Goal: Task Accomplishment & Management: Complete application form

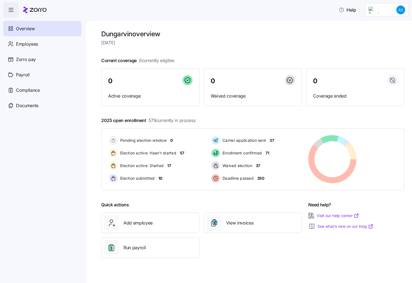
click at [84, 171] on nav "Overview Employees Zorro pay Payroll Compliance Documents" at bounding box center [43, 151] width 86 height 266
click at [141, 223] on span "Add employee" at bounding box center [138, 223] width 29 height 7
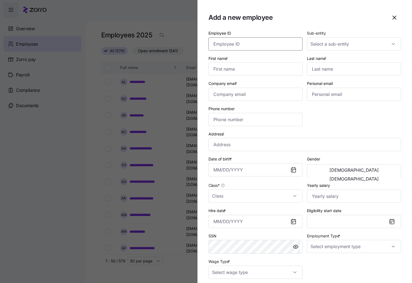
click at [261, 45] on input "Employee ID" at bounding box center [256, 43] width 94 height 13
paste input "358638"
type input "358638"
drag, startPoint x: 332, startPoint y: 50, endPoint x: 337, endPoint y: 48, distance: 5.3
click at [333, 50] on input "Sub-entity" at bounding box center [354, 43] width 94 height 13
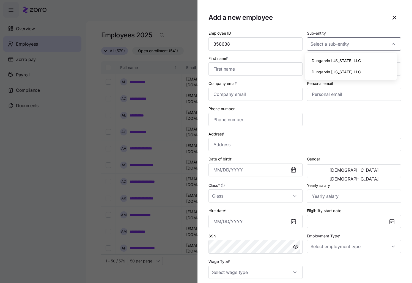
click at [350, 62] on span "Dungarvin [US_STATE] LLC" at bounding box center [336, 61] width 49 height 6
type input "Dungarvin [US_STATE] LLC"
click at [244, 68] on input "First name *" at bounding box center [256, 68] width 94 height 13
drag, startPoint x: 251, startPoint y: 71, endPoint x: 285, endPoint y: 67, distance: 34.4
click at [158, 280] on div "Add a new employee Employee ID 358638 Sub-entity Dungarvin [US_STATE] LLC First…" at bounding box center [206, 280] width 412 height 0
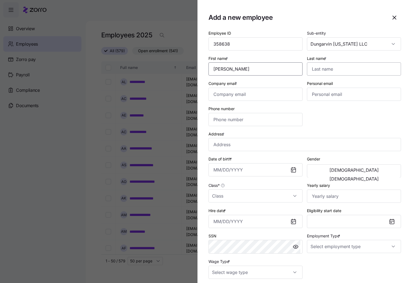
type input "[PERSON_NAME]"
click at [313, 70] on input "Last name *" at bounding box center [354, 68] width 94 height 13
type input "[PERSON_NAME]"
drag, startPoint x: 249, startPoint y: 70, endPoint x: 59, endPoint y: 72, distance: 189.4
click at [94, 280] on div "Add a new employee Employee ID 358638 Sub-entity Dungarvin [US_STATE] LLC First…" at bounding box center [206, 280] width 412 height 0
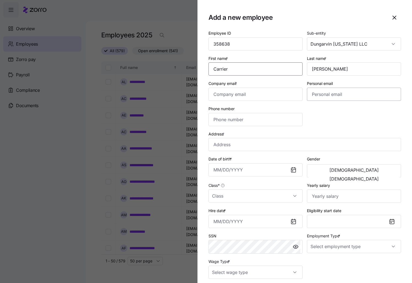
type input "Carrier"
click at [241, 97] on input "Company email *" at bounding box center [256, 94] width 94 height 13
paste input "[EMAIL_ADDRESS][DOMAIN_NAME]"
type input "[EMAIL_ADDRESS][DOMAIN_NAME]"
click at [238, 121] on input "Phone number" at bounding box center [256, 119] width 94 height 13
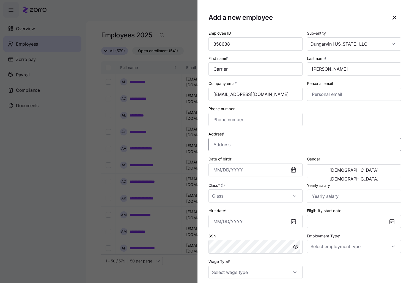
click at [323, 138] on input "Address *" at bounding box center [305, 144] width 193 height 13
paste input "[STREET_ADDRESS][PERSON_NAME]"
click at [250, 145] on input "[STREET_ADDRESS][PERSON_NAME]" at bounding box center [305, 144] width 193 height 13
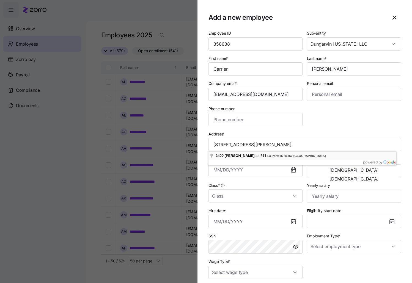
type input "[STREET_ADDRESS][PERSON_NAME]"
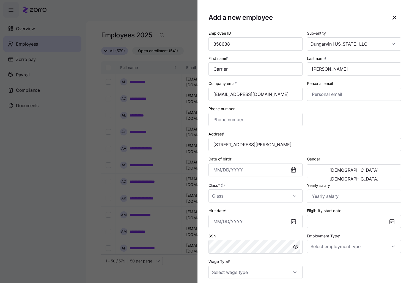
click at [246, 185] on div "Class *" at bounding box center [256, 192] width 94 height 21
click at [226, 219] on input "Hire date *" at bounding box center [256, 221] width 94 height 13
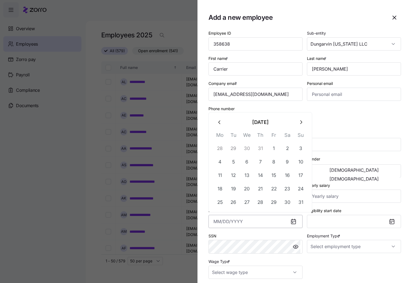
paste input "[DATE]"
type input "[DATE]"
click at [245, 235] on div "SSN" at bounding box center [256, 243] width 94 height 21
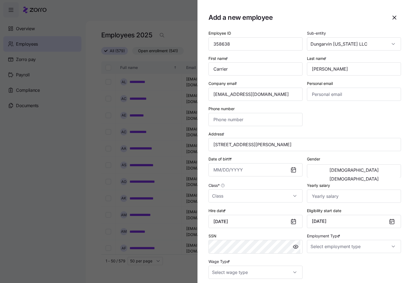
drag, startPoint x: 88, startPoint y: 247, endPoint x: 89, endPoint y: 282, distance: 35.0
click at [73, 247] on div at bounding box center [206, 141] width 412 height 283
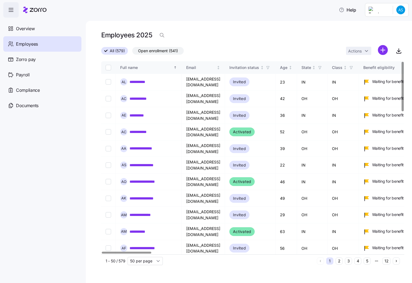
click at [386, 54] on html "**********" at bounding box center [206, 140] width 412 height 280
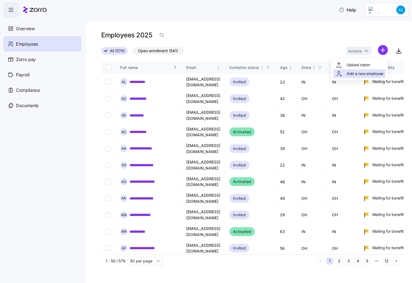
click at [359, 72] on span "Add a new employee" at bounding box center [365, 74] width 37 height 6
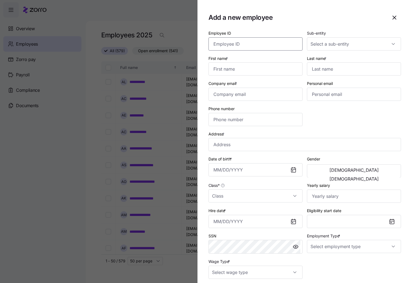
click at [246, 38] on input "Employee ID" at bounding box center [256, 43] width 94 height 13
paste input "358638"
type input "358638"
click at [221, 69] on input "First name *" at bounding box center [256, 68] width 94 height 13
type input "Carrier"
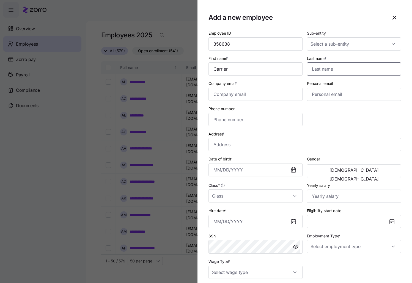
click at [370, 65] on input "Last name *" at bounding box center [354, 68] width 94 height 13
type input "[PERSON_NAME]"
click at [236, 92] on input "Company email *" at bounding box center [256, 94] width 94 height 13
paste input "[EMAIL_ADDRESS][DOMAIN_NAME]"
type input "[EMAIL_ADDRESS][DOMAIN_NAME]"
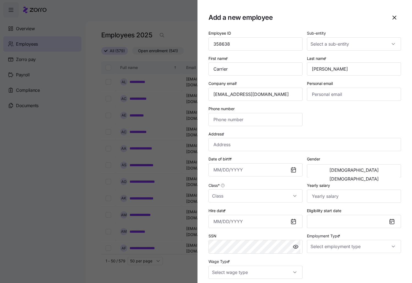
click at [331, 112] on div "Employee ID 358638 Sub-entity First name * Carrier Last name * [PERSON_NAME] Co…" at bounding box center [304, 155] width 197 height 254
click at [237, 151] on input "Address *" at bounding box center [305, 144] width 193 height 13
paste input "[STREET_ADDRESS][PERSON_NAME]"
click at [251, 144] on input "[STREET_ADDRESS][PERSON_NAME]" at bounding box center [305, 144] width 193 height 13
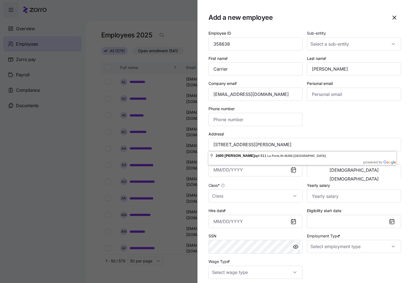
type input "[STREET_ADDRESS][PERSON_NAME]"
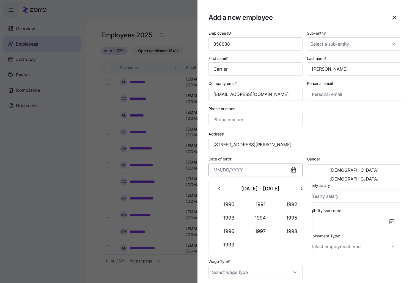
click at [214, 170] on input "Date of birth *" at bounding box center [256, 169] width 94 height 13
paste input "[DATE]"
type input "[DATE]"
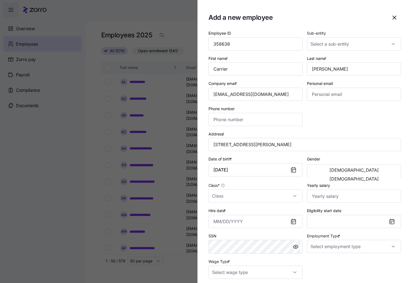
click at [358, 187] on div "Yearly salary" at bounding box center [354, 192] width 94 height 21
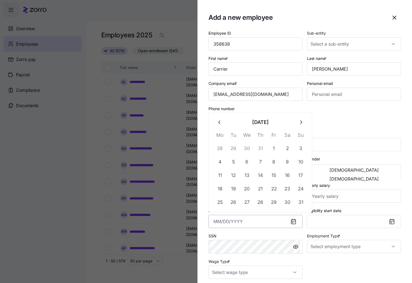
click at [221, 227] on input "Hire date *" at bounding box center [256, 221] width 94 height 13
paste input "[DATE]"
type input "[DATE]"
click at [356, 211] on div "Eligibility start date [DATE]" at bounding box center [354, 218] width 94 height 21
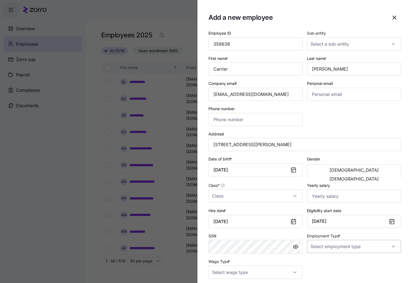
click at [388, 247] on input "Employment Type *" at bounding box center [354, 246] width 94 height 13
click at [388, 247] on div at bounding box center [354, 246] width 94 height 13
click at [295, 196] on input "Class *" at bounding box center [256, 196] width 94 height 13
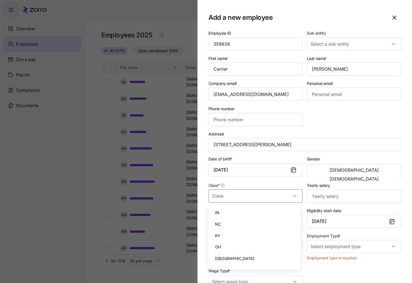
click at [249, 214] on div "IN" at bounding box center [255, 213] width 88 height 12
type input "IN"
click at [260, 186] on div "Class * IN" at bounding box center [256, 192] width 94 height 21
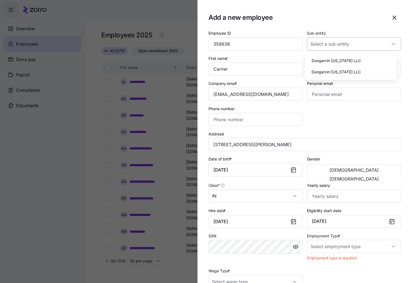
click at [386, 45] on input "Sub-entity" at bounding box center [354, 43] width 94 height 13
click at [389, 43] on div at bounding box center [354, 43] width 94 height 13
click at [388, 46] on div at bounding box center [354, 43] width 94 height 13
click at [362, 58] on div "Dungarvin [US_STATE] LLC" at bounding box center [351, 61] width 88 height 12
type input "Dungarvin [US_STATE] LLC"
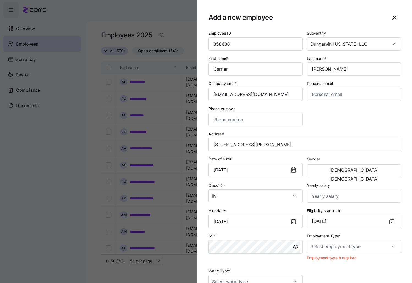
scroll to position [55, 0]
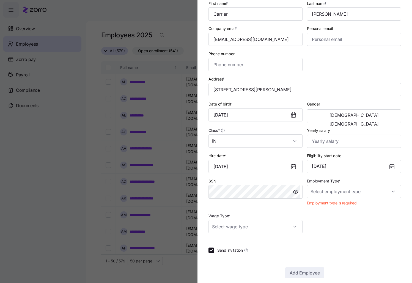
click at [251, 210] on div "SSN" at bounding box center [255, 193] width 99 height 35
click at [392, 191] on input "Employment Type *" at bounding box center [354, 191] width 94 height 13
click at [354, 208] on div "Full Time" at bounding box center [351, 209] width 88 height 12
type input "Full Time"
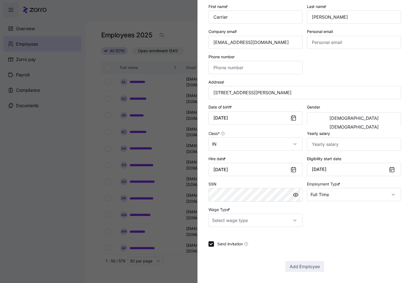
scroll to position [52, 0]
click at [322, 218] on div "Employee ID 358638 Sub-entity Dungarvin [US_STATE] LLC First name * Carrier Las…" at bounding box center [304, 103] width 197 height 254
click at [291, 220] on input "Wage Type *" at bounding box center [256, 220] width 94 height 13
click at [291, 220] on div at bounding box center [256, 220] width 94 height 13
click at [291, 220] on input "Wage Type *" at bounding box center [256, 220] width 94 height 13
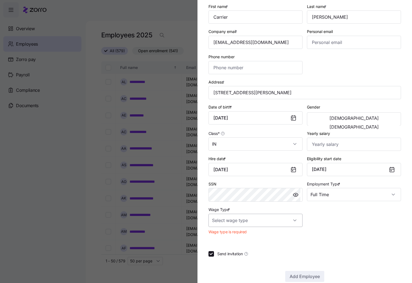
click at [291, 220] on div at bounding box center [256, 220] width 94 height 13
click at [291, 220] on input "Wage Type *" at bounding box center [256, 220] width 94 height 13
click at [231, 249] on div "Hourly" at bounding box center [255, 249] width 88 height 12
type input "Hourly"
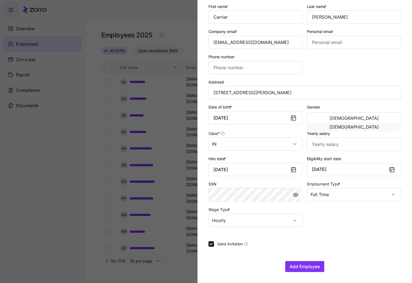
click at [357, 123] on button "[DEMOGRAPHIC_DATA]" at bounding box center [354, 127] width 91 height 9
click at [355, 146] on input "Yearly salary" at bounding box center [354, 144] width 94 height 13
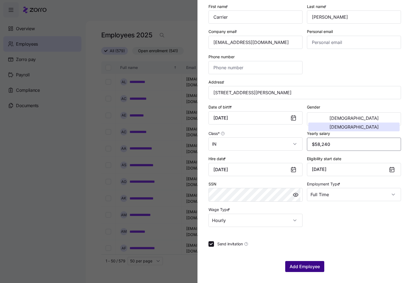
type input "$58,240"
click at [311, 267] on span "Add Employee" at bounding box center [305, 267] width 30 height 7
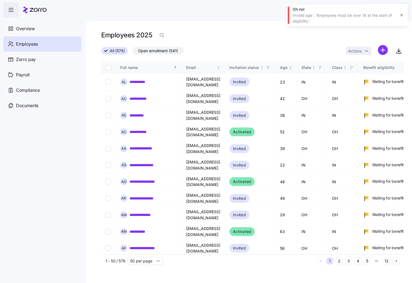
click at [225, 45] on div "All (579) Open enrollment (541) Actions" at bounding box center [252, 51] width 303 height 12
click at [404, 15] on icon "button" at bounding box center [402, 15] width 4 height 4
click at [384, 50] on html "**********" at bounding box center [206, 140] width 412 height 280
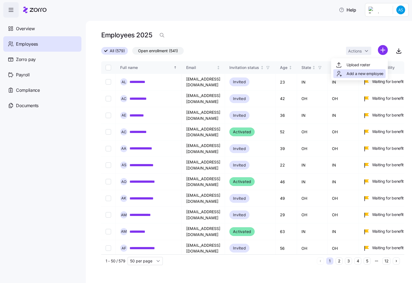
click at [350, 73] on span "Add a new employee" at bounding box center [365, 74] width 37 height 6
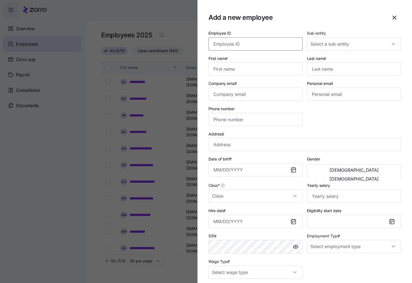
click at [263, 41] on input "Employee ID" at bounding box center [256, 43] width 94 height 13
paste input "358638"
type input "358638"
click at [252, 67] on input "First name *" at bounding box center [256, 68] width 94 height 13
type input "[PERSON_NAME]"
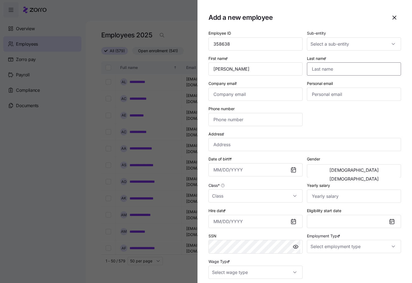
click at [339, 67] on input "Last name *" at bounding box center [354, 68] width 94 height 13
type input "[PERSON_NAME]"
click at [237, 92] on input "Company email *" at bounding box center [256, 94] width 94 height 13
paste input "[EMAIL_ADDRESS][DOMAIN_NAME]"
type input "[EMAIL_ADDRESS][DOMAIN_NAME]"
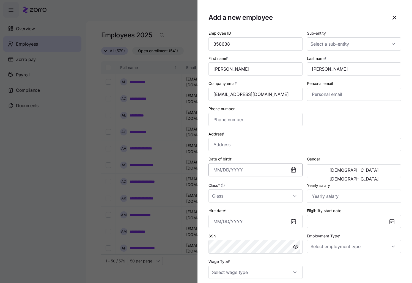
click at [237, 171] on input "Date of birth *" at bounding box center [256, 169] width 94 height 13
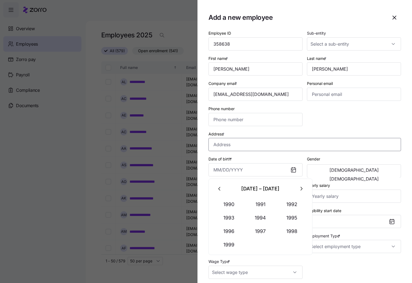
click at [250, 146] on input "Address *" at bounding box center [305, 144] width 193 height 13
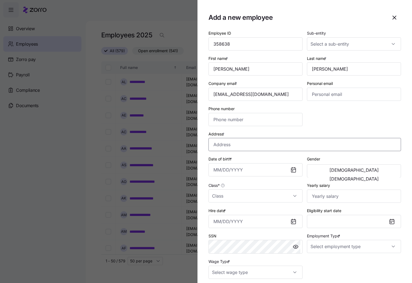
paste input "[STREET_ADDRESS][PERSON_NAME]"
click at [251, 147] on input "[STREET_ADDRESS][PERSON_NAME]" at bounding box center [305, 144] width 193 height 13
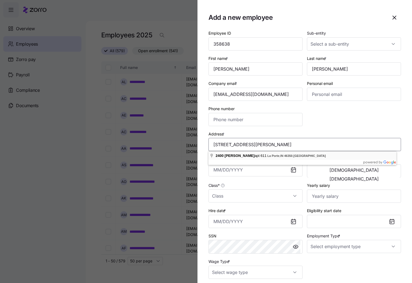
type input "[STREET_ADDRESS][PERSON_NAME]"
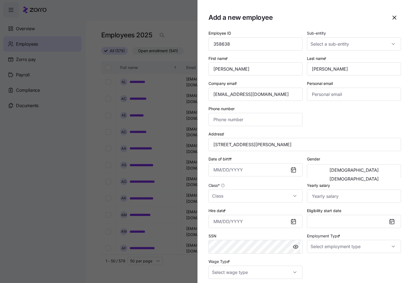
click at [270, 209] on div "Hire date *" at bounding box center [256, 218] width 94 height 21
click at [251, 222] on input "Hire date *" at bounding box center [256, 221] width 94 height 13
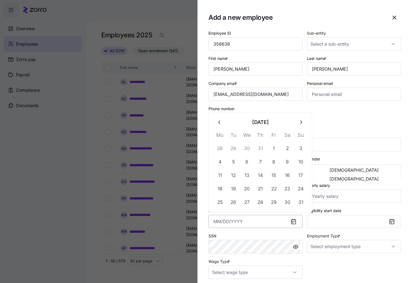
paste input "[DATE]"
type input "[DATE]"
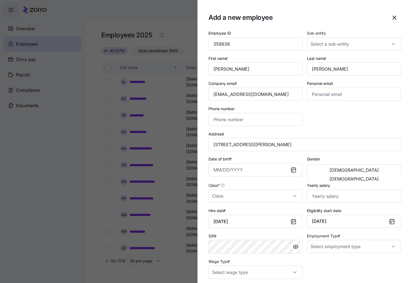
click at [204, 220] on section "Add a new employee Employee ID 358638 Sub-entity First name * [PERSON_NAME] Las…" at bounding box center [305, 141] width 215 height 283
click at [383, 247] on input "Employment Type *" at bounding box center [354, 246] width 94 height 13
click at [330, 266] on div "Full Time" at bounding box center [351, 264] width 88 height 12
type input "Full Time"
click at [358, 199] on input "Yearly salary" at bounding box center [354, 196] width 94 height 13
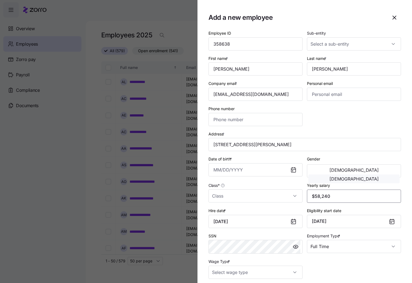
type input "$58,240"
click at [385, 175] on button "[DEMOGRAPHIC_DATA]" at bounding box center [354, 179] width 91 height 9
click at [295, 274] on input "Wage Type *" at bounding box center [256, 272] width 94 height 13
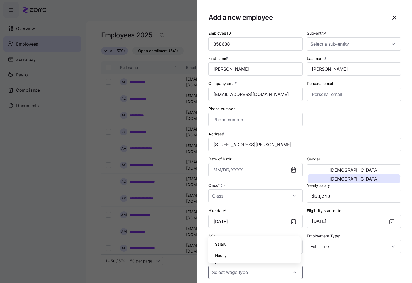
click at [253, 258] on div "Hourly" at bounding box center [255, 256] width 88 height 12
type input "Hourly"
click at [294, 196] on input "Class *" at bounding box center [256, 196] width 94 height 13
click at [233, 213] on div "IN" at bounding box center [255, 213] width 88 height 12
type input "IN"
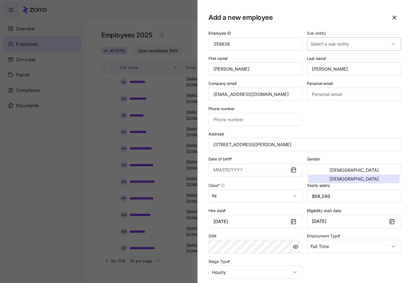
click at [390, 46] on div at bounding box center [354, 43] width 94 height 13
click at [353, 60] on div "Dungarvin [US_STATE] LLC" at bounding box center [351, 61] width 88 height 12
type input "Dungarvin [US_STATE] LLC"
click at [221, 171] on input "Date of birth *" at bounding box center [256, 169] width 94 height 13
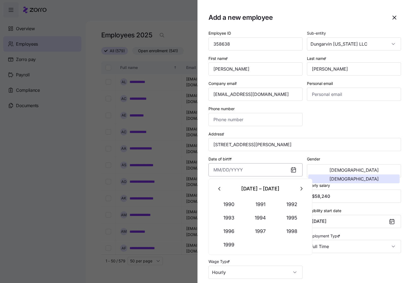
paste input "[DATE]"
type input "[DATE]"
click at [349, 122] on div "Employee ID 358638 Sub-entity Dungarvin [US_STATE] LLC First name * [PERSON_NAM…" at bounding box center [304, 155] width 197 height 254
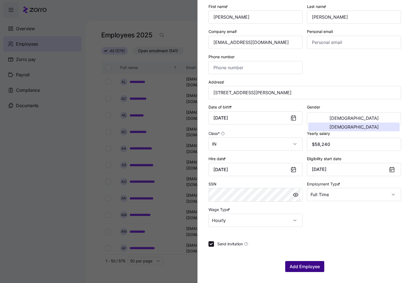
click at [309, 264] on span "Add Employee" at bounding box center [305, 267] width 30 height 7
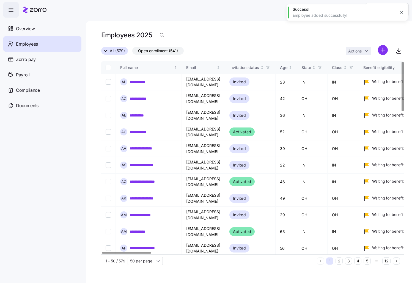
click at [280, 35] on div "Employees 2025" at bounding box center [252, 37] width 303 height 15
click at [403, 10] on icon "button" at bounding box center [402, 12] width 4 height 4
click at [401, 11] on icon "button" at bounding box center [402, 12] width 4 height 4
click at [258, 39] on div "Employees 2025" at bounding box center [252, 37] width 303 height 15
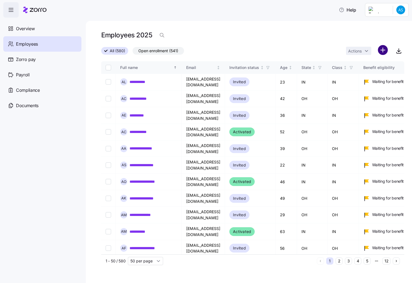
click at [381, 53] on html "**********" at bounding box center [206, 140] width 412 height 280
click at [356, 74] on span "Add a new employee" at bounding box center [365, 74] width 37 height 6
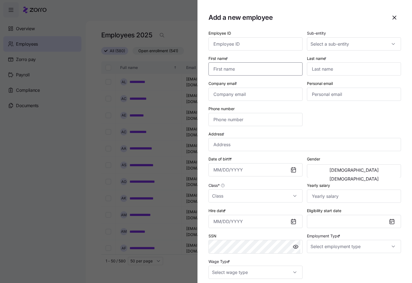
click at [236, 72] on input "First name *" at bounding box center [256, 68] width 94 height 13
type input "[PERSON_NAME]"
click at [343, 75] on input "Last name *" at bounding box center [354, 68] width 94 height 13
type input "Price"
click at [385, 46] on input "Sub-entity" at bounding box center [354, 43] width 94 height 13
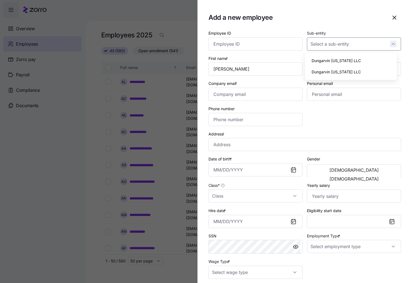
click at [386, 46] on div at bounding box center [354, 43] width 94 height 13
click at [354, 59] on div "Dungarvin [US_STATE] LLC" at bounding box center [351, 61] width 88 height 12
type input "Dungarvin [US_STATE] LLC"
click at [295, 196] on input "Class *" at bounding box center [256, 196] width 94 height 13
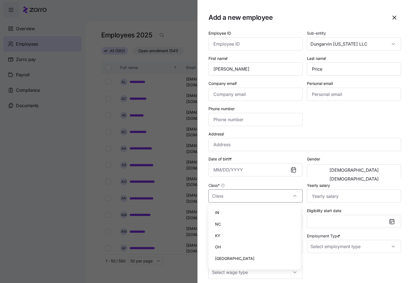
click at [246, 212] on div "IN" at bounding box center [255, 213] width 88 height 12
type input "IN"
click at [388, 246] on input "Employment Type *" at bounding box center [354, 246] width 94 height 13
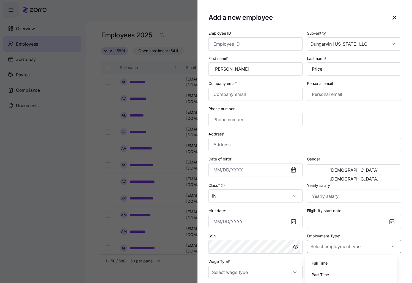
click at [337, 266] on div "Full Time" at bounding box center [351, 264] width 88 height 12
type input "Full Time"
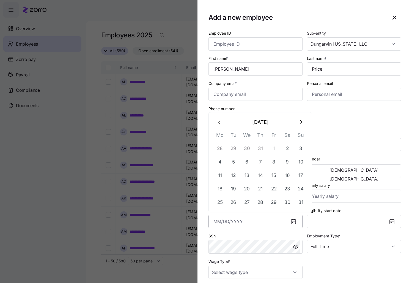
click at [229, 220] on input "Hire date *" at bounding box center [256, 221] width 94 height 13
paste input "[DATE]"
type input "[DATE]"
click at [369, 125] on div "Employee ID Sub-entity Dungarvin [US_STATE] LLC First name * [PERSON_NAME] Last…" at bounding box center [304, 155] width 197 height 254
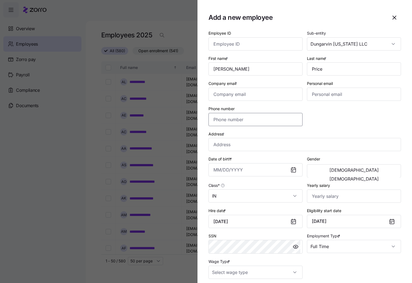
click at [246, 122] on input "Phone number" at bounding box center [256, 119] width 94 height 13
paste input "[PHONE_NUMBER]"
type input "[PHONE_NUMBER]"
click at [239, 118] on input "[PHONE_NUMBER]" at bounding box center [256, 119] width 94 height 13
click at [260, 97] on input "Company email *" at bounding box center [256, 94] width 94 height 13
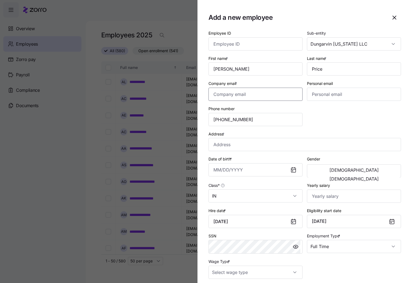
paste input "[EMAIL_ADDRESS][DOMAIN_NAME]"
type input "[EMAIL_ADDRESS][DOMAIN_NAME]"
click at [242, 138] on div "Address *" at bounding box center [305, 141] width 193 height 21
drag, startPoint x: 241, startPoint y: 143, endPoint x: 236, endPoint y: 145, distance: 6.3
click at [236, 145] on input "Address *" at bounding box center [305, 144] width 193 height 13
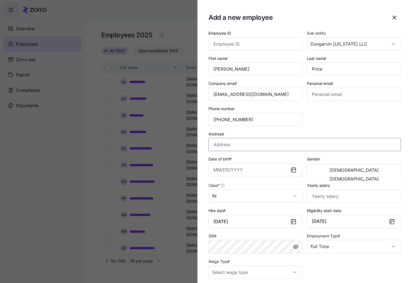
paste input "[STREET_ADDRESS]"
type input "[STREET_ADDRESS][PERSON_NAME]"
click at [214, 171] on input "Date of birth *" at bounding box center [256, 169] width 94 height 13
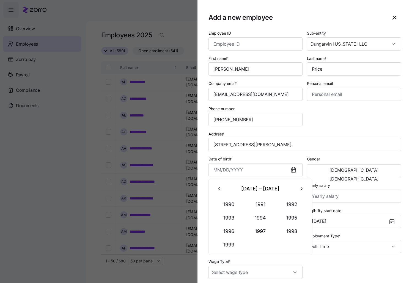
paste input "[DATE]"
click at [381, 175] on button "[DEMOGRAPHIC_DATA]" at bounding box center [354, 179] width 91 height 9
type input "[DATE]"
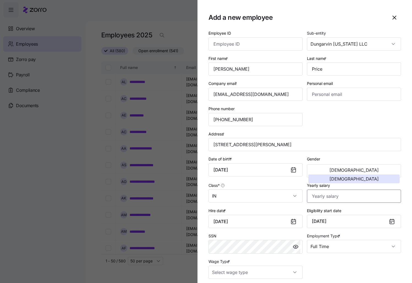
click at [328, 198] on input "Yearly salary" at bounding box center [354, 196] width 94 height 13
type input "$23,400"
click at [292, 271] on input "Wage Type *" at bounding box center [256, 272] width 94 height 13
click at [249, 253] on div "Hourly" at bounding box center [255, 256] width 88 height 12
type input "Hourly"
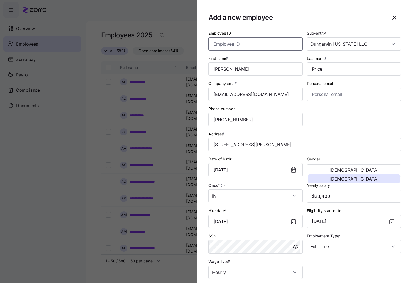
click at [266, 43] on input "Employee ID" at bounding box center [256, 43] width 94 height 13
paste input "358643"
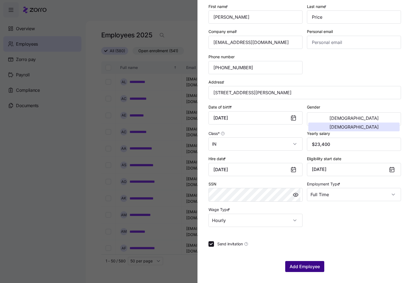
type input "358643"
click at [317, 268] on span "Add Employee" at bounding box center [305, 267] width 30 height 7
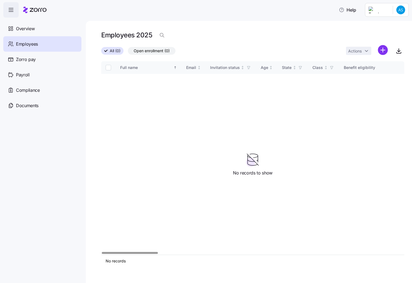
click at [224, 124] on div "Full name Email Invitation status Age State Class Benefit eligibility Role Stat…" at bounding box center [252, 158] width 303 height 194
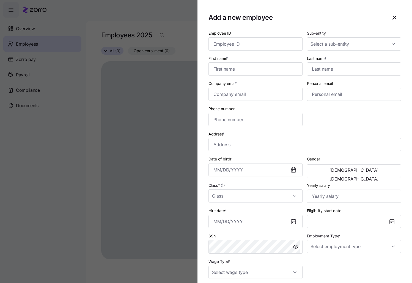
click at [391, 17] on icon "button" at bounding box center [394, 17] width 7 height 7
click at [393, 18] on icon "button" at bounding box center [394, 17] width 3 height 3
click at [391, 18] on icon "button" at bounding box center [394, 17] width 7 height 7
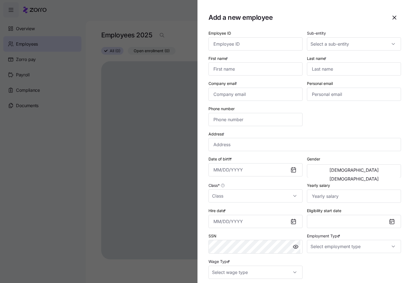
click at [391, 18] on icon "button" at bounding box center [394, 17] width 7 height 7
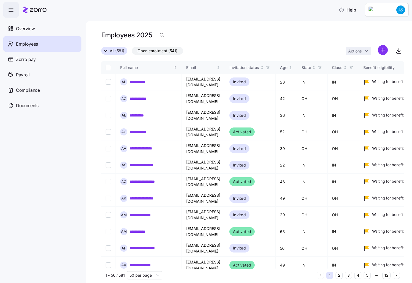
click at [246, 45] on div "Employees 2025" at bounding box center [252, 37] width 303 height 15
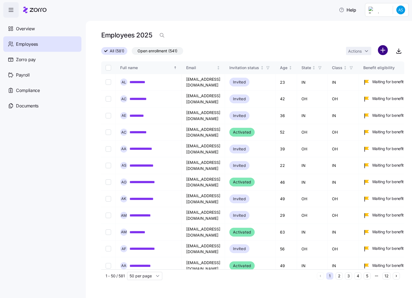
click at [385, 50] on html "**********" at bounding box center [206, 147] width 412 height 294
click at [353, 72] on span "Add a new employee" at bounding box center [365, 74] width 37 height 6
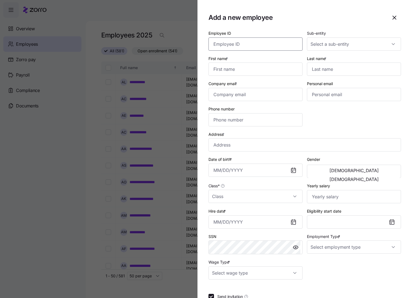
click at [246, 41] on input "Employee ID" at bounding box center [256, 43] width 94 height 13
paste input "358641"
type input "358641"
drag, startPoint x: 263, startPoint y: 69, endPoint x: 299, endPoint y: 68, distance: 36.1
click at [263, 69] on input "First name *" at bounding box center [256, 68] width 94 height 13
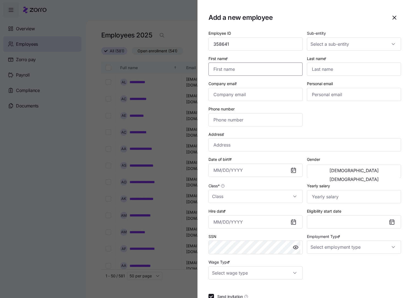
paste input "Treyshawn"
type input "Treyshawn"
click at [333, 68] on input "Last name *" at bounding box center [354, 68] width 94 height 13
type input "Smitha"
click at [333, 40] on input "Sub-entity" at bounding box center [354, 43] width 94 height 13
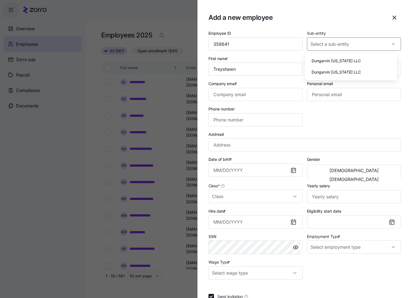
click at [341, 61] on span "Dungarvin [US_STATE] LLC" at bounding box center [336, 61] width 49 height 6
type input "Dungarvin [US_STATE] LLC"
click at [292, 198] on input "Class *" at bounding box center [256, 196] width 94 height 13
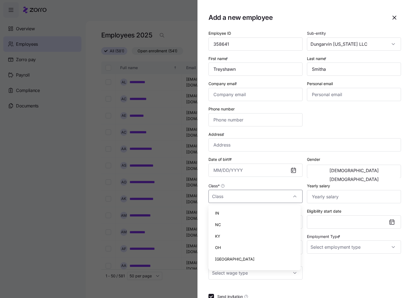
drag, startPoint x: 234, startPoint y: 212, endPoint x: 412, endPoint y: 160, distance: 185.5
click at [234, 212] on div "IN" at bounding box center [255, 213] width 88 height 12
type input "IN"
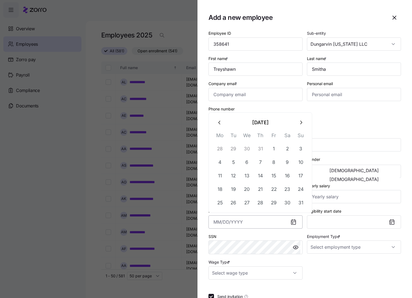
click at [256, 222] on input "Hire date *" at bounding box center [256, 221] width 94 height 13
paste input "[DATE]"
type input "[DATE]"
click at [329, 233] on label "Employment Type *" at bounding box center [324, 236] width 34 height 6
click at [329, 240] on input "Employment Type *" at bounding box center [354, 246] width 94 height 13
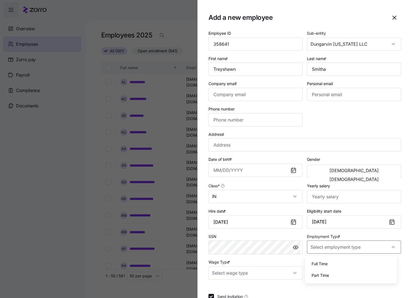
click at [342, 264] on div "Full Time" at bounding box center [351, 264] width 88 height 12
type input "Full Time"
click at [247, 94] on input "Company email *" at bounding box center [256, 94] width 94 height 13
paste input "treyshawnsmitha@gmail.com"
type input "treyshawnsmitha@gmail.com"
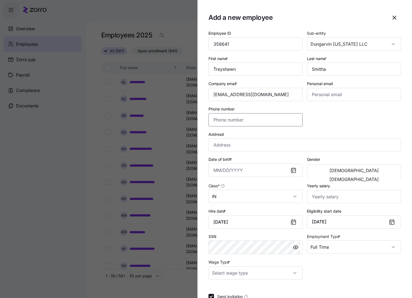
click at [249, 120] on input "Phone number" at bounding box center [256, 119] width 94 height 13
paste input "(812) 266-1716"
type input "(812) 266-1716"
click at [260, 144] on input "Address *" at bounding box center [305, 144] width 193 height 13
paste input "1817 Ridgeway Ave"
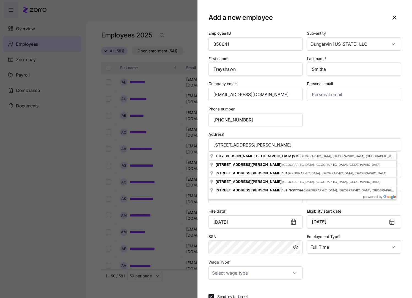
type input "1817 Ridgeway Ave, Evansville, IN 47714, USA"
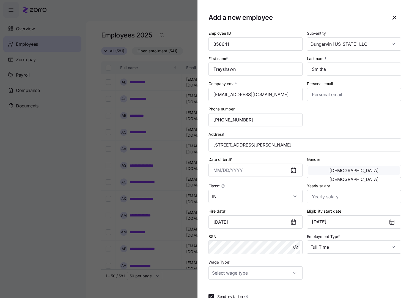
click at [330, 174] on button "[DEMOGRAPHIC_DATA]" at bounding box center [354, 170] width 91 height 9
click at [214, 174] on input "Date of birth *" at bounding box center [256, 169] width 94 height 13
paste input "1/27/1997"
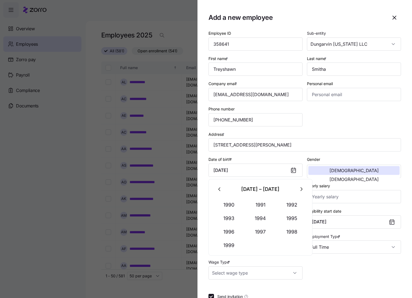
type input "January 27, 1997"
click at [350, 183] on div "Yearly salary" at bounding box center [354, 192] width 94 height 21
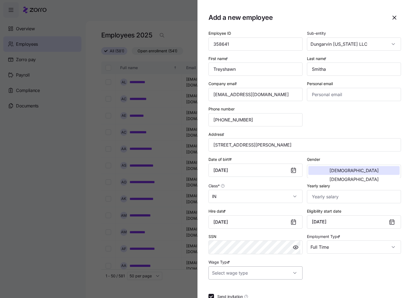
click at [284, 274] on input "Wage Type *" at bounding box center [256, 272] width 94 height 13
click at [236, 255] on div "Hourly" at bounding box center [255, 256] width 88 height 12
type input "Hourly"
click at [320, 196] on input "Yearly salary" at bounding box center [354, 196] width 94 height 13
type input "$24,180"
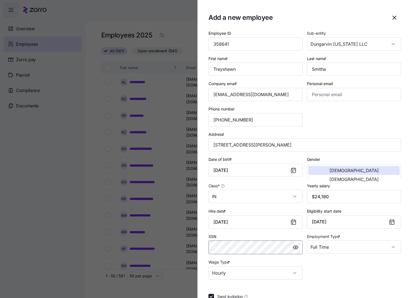
scroll to position [38, 0]
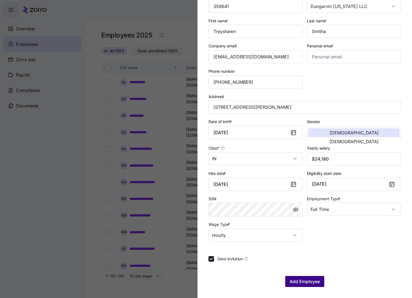
click at [307, 282] on span "Add Employee" at bounding box center [305, 281] width 30 height 7
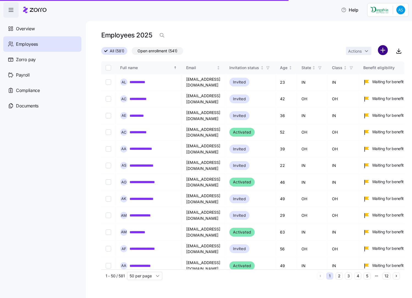
click at [296, 44] on div "Employees 2025" at bounding box center [252, 37] width 303 height 15
click at [383, 52] on html "**********" at bounding box center [206, 147] width 412 height 294
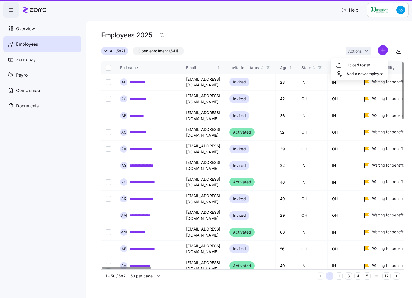
click at [360, 75] on span "Add a new employee" at bounding box center [365, 74] width 37 height 6
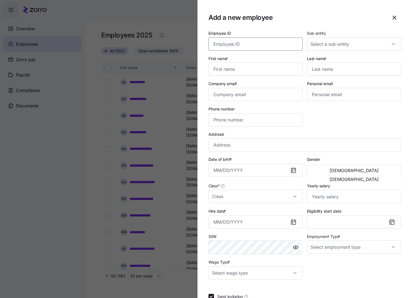
drag, startPoint x: 246, startPoint y: 42, endPoint x: 271, endPoint y: 48, distance: 26.2
click at [246, 42] on input "Employee ID" at bounding box center [256, 43] width 94 height 13
paste input "358639"
type input "358639"
click at [390, 44] on div at bounding box center [354, 43] width 94 height 13
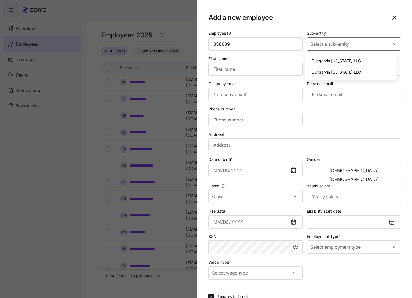
click at [362, 61] on div "Dungarvin [US_STATE] LLC" at bounding box center [351, 61] width 88 height 12
type input "Dungarvin [US_STATE] LLC"
click at [293, 197] on input "Class *" at bounding box center [256, 196] width 94 height 13
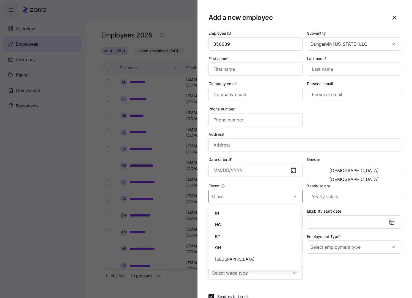
click at [250, 213] on div "IN" at bounding box center [255, 213] width 88 height 12
type input "IN"
click at [317, 70] on input "Last name *" at bounding box center [354, 68] width 94 height 13
paste input "Adeleye"
type input "Adeleye"
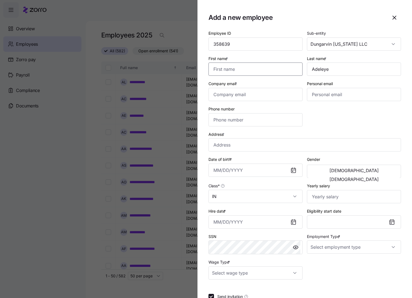
click at [253, 71] on input "First name *" at bounding box center [256, 68] width 94 height 13
type input "Bosede"
click at [238, 96] on input "Company email *" at bounding box center [256, 94] width 94 height 13
paste input "bosedeadeleye2008@gmail.com"
type input "bosedeadeleye2008@gmail.com"
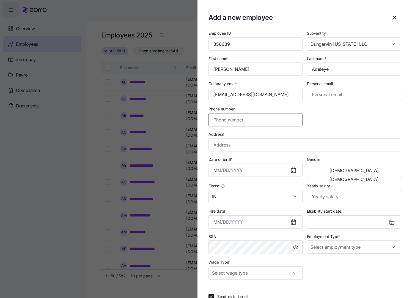
click at [242, 124] on input "Phone number" at bounding box center [256, 119] width 94 height 13
paste input "(317) 658-1113"
type input "(317) 658-1113"
click at [244, 140] on input "Address *" at bounding box center [305, 144] width 193 height 13
paste input "6956 Thousand Oaks Lane"
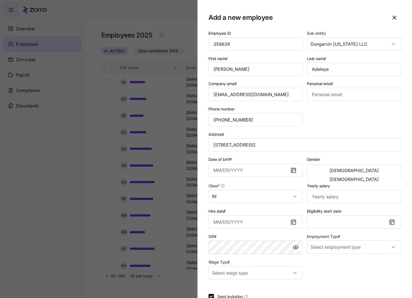
type input "6956 Thousand Oaks Ln, Indianapolis, IN 46214, USA"
click at [385, 246] on input "Employment Type *" at bounding box center [354, 246] width 94 height 13
click at [326, 266] on span "Full Time" at bounding box center [320, 264] width 16 height 6
type input "Full Time"
click at [228, 220] on input "Hire date *" at bounding box center [256, 221] width 94 height 13
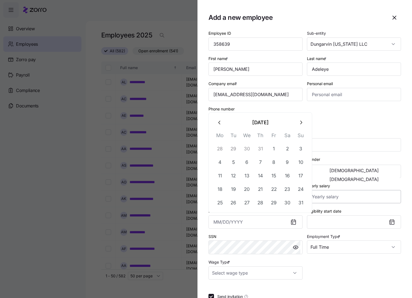
paste input "11/ 1/1974"
type input "November 1, 1974"
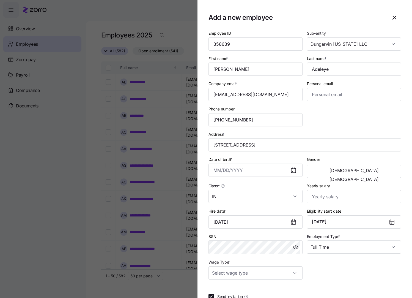
click at [390, 186] on div "Yearly salary" at bounding box center [354, 192] width 94 height 21
click at [385, 179] on div "Gender Male Female" at bounding box center [354, 167] width 99 height 26
click at [384, 175] on button "[DEMOGRAPHIC_DATA]" at bounding box center [354, 179] width 91 height 9
click at [296, 275] on input "Wage Type *" at bounding box center [256, 272] width 94 height 13
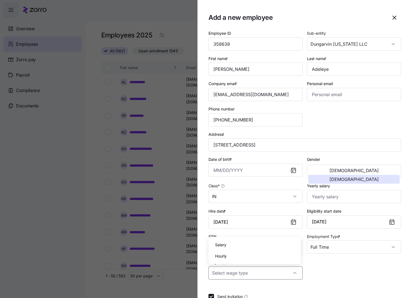
click at [243, 255] on div "Hourly" at bounding box center [255, 256] width 88 height 12
type input "Hourly"
drag, startPoint x: 344, startPoint y: 196, endPoint x: 339, endPoint y: 198, distance: 5.7
click at [343, 197] on input "Yearly salary" at bounding box center [354, 196] width 94 height 13
type input "$29,484"
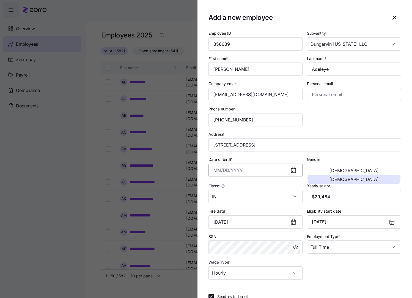
click at [225, 171] on input "Date of birth *" at bounding box center [256, 169] width 94 height 13
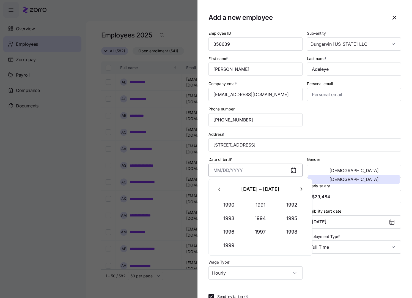
paste input "11/ 1/1974"
type input "November 1, 1974"
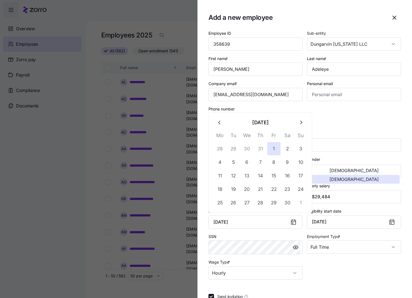
drag, startPoint x: 269, startPoint y: 221, endPoint x: 141, endPoint y: 221, distance: 127.7
click at [129, 283] on div "Add a new employee Employee ID 358639 Sub-entity Dungarvin Indiana LLC First na…" at bounding box center [206, 294] width 412 height 0
paste input "[DATE]"
type input "[DATE]"
click at [236, 236] on div "SSN" at bounding box center [256, 243] width 94 height 21
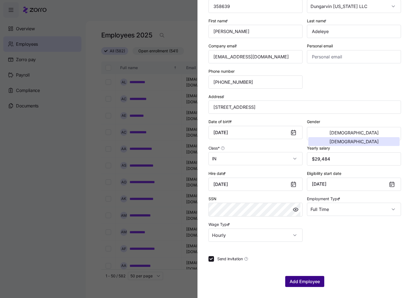
click at [311, 281] on span "Add Employee" at bounding box center [305, 281] width 30 height 7
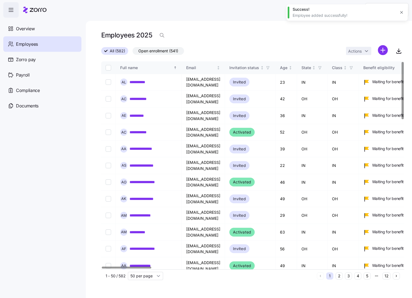
click at [283, 46] on div "All (582) Open enrollment (541) Actions" at bounding box center [252, 51] width 303 height 12
click at [380, 48] on html "**********" at bounding box center [206, 147] width 412 height 294
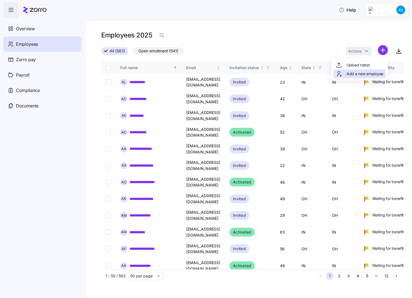
click at [353, 75] on span "Add a new employee" at bounding box center [365, 74] width 37 height 6
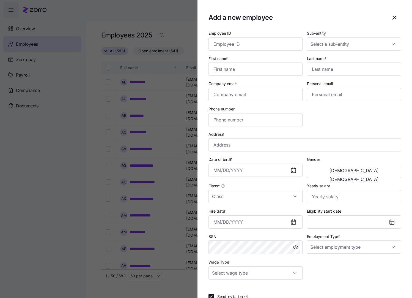
click at [309, 21] on div "Add a new employee" at bounding box center [305, 17] width 193 height 13
click at [372, 40] on input "Sub-entity" at bounding box center [354, 43] width 94 height 13
click at [343, 61] on span "Dungarvin [US_STATE] LLC" at bounding box center [336, 61] width 49 height 6
type input "Dungarvin [US_STATE] LLC"
click at [296, 196] on input "Class *" at bounding box center [256, 196] width 94 height 13
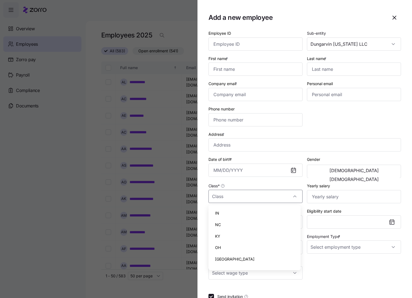
click at [259, 211] on div "IN" at bounding box center [255, 213] width 88 height 12
type input "IN"
click at [389, 249] on input "Employment Type *" at bounding box center [354, 246] width 94 height 13
click at [345, 260] on div "Full Time" at bounding box center [351, 264] width 88 height 12
type input "Full Time"
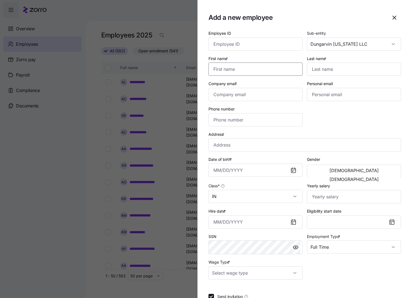
click at [266, 71] on input "First name *" at bounding box center [256, 68] width 94 height 13
paste input "Vonisha"
type input "Vonisha"
click at [323, 71] on input "Last name *" at bounding box center [354, 68] width 94 height 13
type input "Douglas"
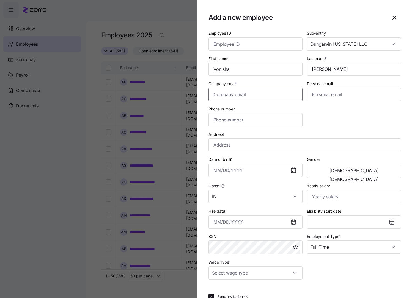
click at [248, 94] on input "Company email *" at bounding box center [256, 94] width 94 height 13
paste input "vonishadouglas14@gmail.com"
type input "vonishadouglas14@gmail.com"
click at [256, 122] on input "Phone number" at bounding box center [256, 119] width 94 height 13
paste input "(773) 341-0791"
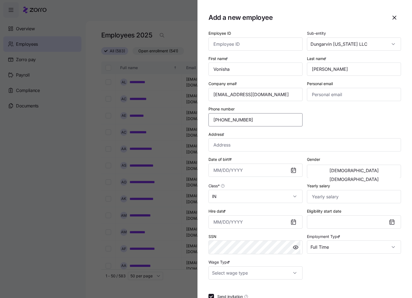
type input "(773) 341-0791"
click at [236, 149] on input "Address *" at bounding box center [305, 144] width 193 height 13
paste input "600 Allen St."
type input "600 Allen St, Gary, IN 46403, USA"
click at [220, 222] on input "Hire date *" at bounding box center [256, 221] width 94 height 13
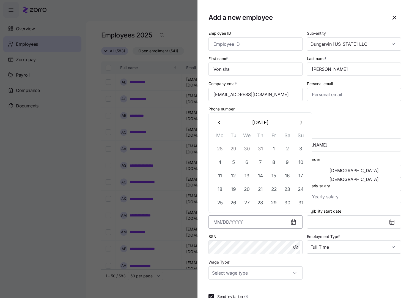
paste input "[DATE]"
type input "[DATE]"
click at [359, 275] on div "Employee ID Sub-entity Dungarvin Indiana LLC First name * Vonisha Last name * D…" at bounding box center [304, 155] width 197 height 254
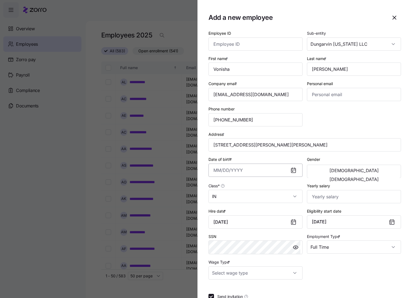
click at [214, 172] on input "Date of birth *" at bounding box center [256, 169] width 94 height 13
paste input "8/24/1996"
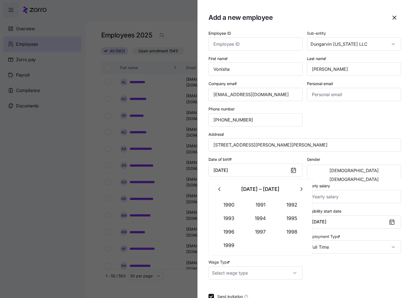
type input "August 24, 1996"
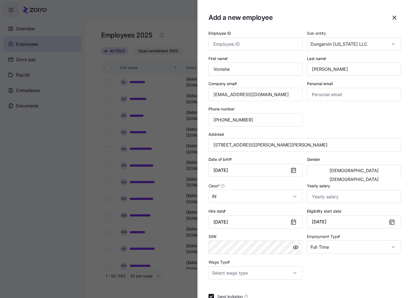
click at [376, 126] on div "Employee ID Sub-entity Dungarvin Indiana LLC First name * Vonisha Last name * D…" at bounding box center [304, 155] width 197 height 254
click at [369, 177] on span "[DEMOGRAPHIC_DATA]" at bounding box center [354, 179] width 49 height 4
click at [317, 201] on input "Yearly salary" at bounding box center [354, 196] width 94 height 13
type input "$28,080"
click at [294, 269] on input "Wage Type *" at bounding box center [256, 272] width 94 height 13
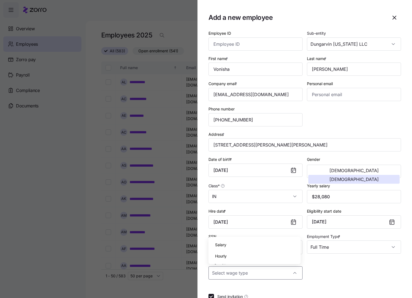
click at [239, 258] on div "Hourly" at bounding box center [255, 256] width 88 height 12
type input "Hourly"
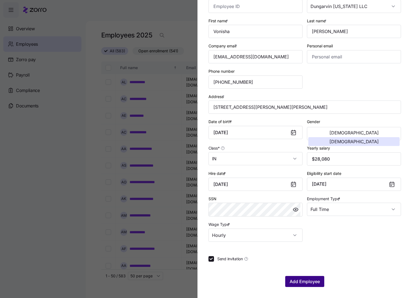
click at [298, 281] on span "Add Employee" at bounding box center [305, 281] width 30 height 7
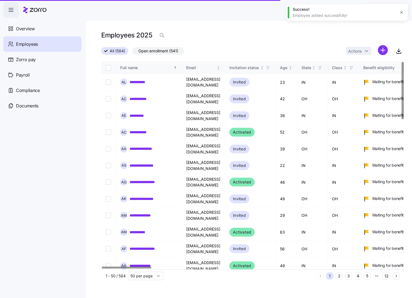
click at [163, 38] on icon "button" at bounding box center [162, 35] width 6 height 6
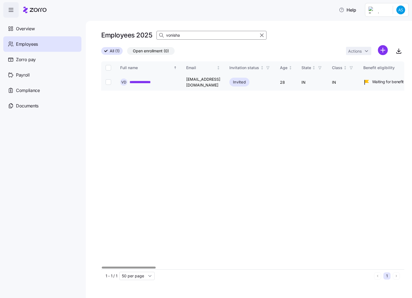
type input "vonisha"
click at [163, 80] on div "**********" at bounding box center [148, 81] width 57 height 7
click at [153, 81] on link "**********" at bounding box center [145, 82] width 30 height 6
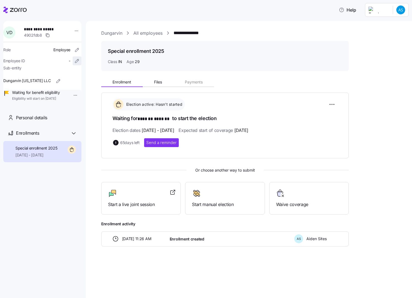
click at [75, 63] on icon "button" at bounding box center [77, 61] width 6 height 6
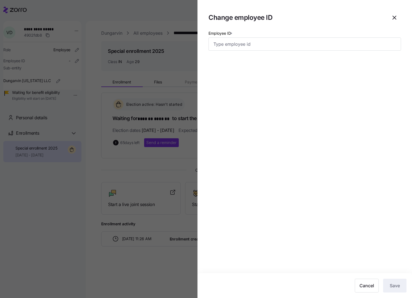
click at [102, 266] on div at bounding box center [206, 149] width 412 height 298
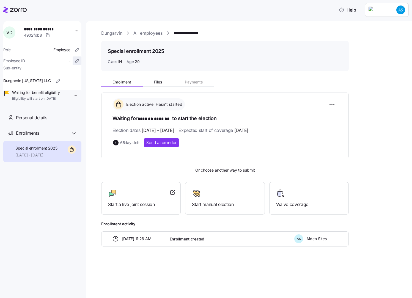
click at [74, 63] on icon "button" at bounding box center [77, 61] width 6 height 6
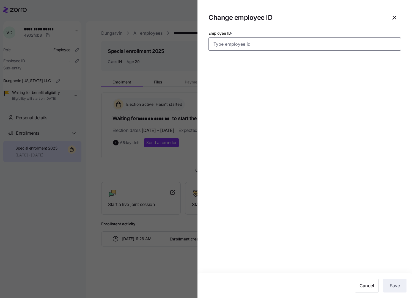
click at [252, 43] on input "Employee ID *" at bounding box center [305, 43] width 193 height 13
paste input "358635"
type input "358635"
click at [389, 283] on button "Save" at bounding box center [394, 286] width 23 height 14
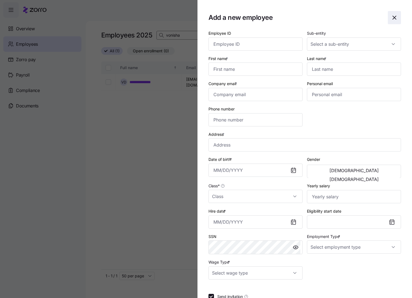
click at [393, 19] on icon "button" at bounding box center [394, 17] width 3 height 3
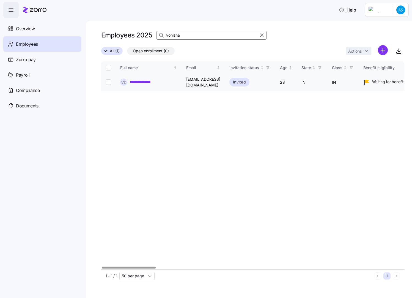
click at [146, 80] on link "**********" at bounding box center [145, 82] width 30 height 6
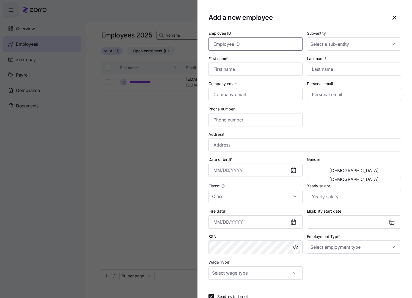
click at [245, 43] on input "Employee ID" at bounding box center [256, 43] width 94 height 13
paste input "358642"
type input "358642"
click at [383, 41] on input "Sub-entity" at bounding box center [354, 43] width 94 height 13
click at [362, 59] on div "Dungarvin [US_STATE] LLC" at bounding box center [351, 61] width 88 height 12
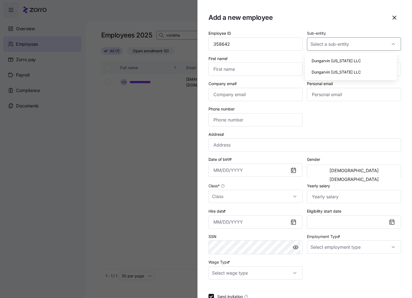
type input "Dungarvin [US_STATE] LLC"
click at [294, 197] on input "Class *" at bounding box center [256, 196] width 94 height 13
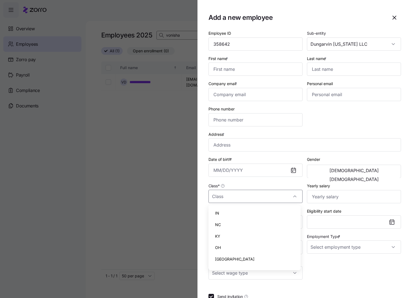
click at [238, 213] on div "IN" at bounding box center [255, 213] width 88 height 12
type input "IN"
click at [320, 73] on input "Last name *" at bounding box center [354, 68] width 94 height 13
paste input "Fribley"
type input "Fribley"
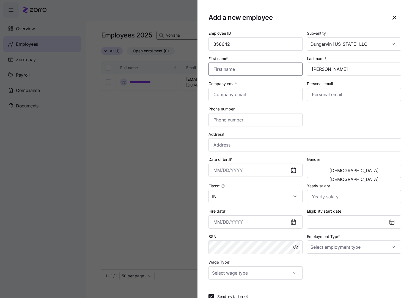
click at [273, 74] on input "First name *" at bounding box center [256, 68] width 94 height 13
type input "Tamara"
click at [243, 94] on input "Company email *" at bounding box center [256, 94] width 94 height 13
paste input "tfribley@icloud.com"
type input "tfribley@icloud.com"
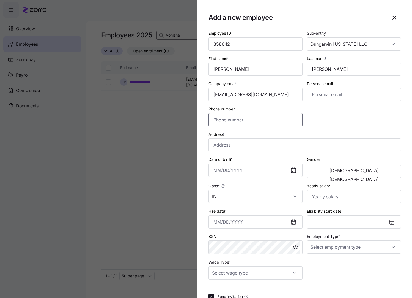
click at [244, 121] on input "Phone number" at bounding box center [256, 119] width 94 height 13
paste input "(574) 310-5952"
type input "(574) 310-5952"
click at [233, 140] on input "Address *" at bounding box center [305, 144] width 193 height 13
paste input "849 E Chippewa"
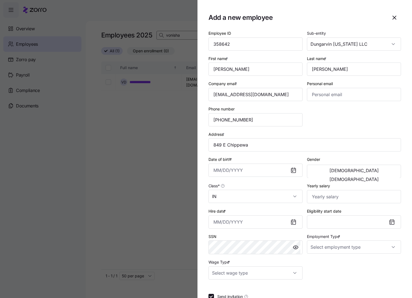
type input "849 E Chippewa Ave, South Bend, IN 46614, USA"
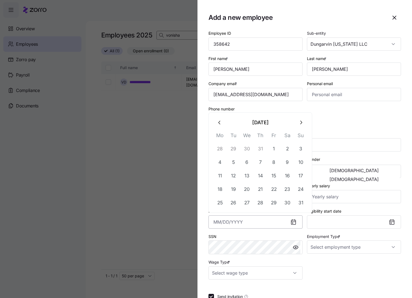
click at [219, 223] on input "Hire date *" at bounding box center [256, 221] width 94 height 13
paste input "[DATE]"
type input "[DATE]"
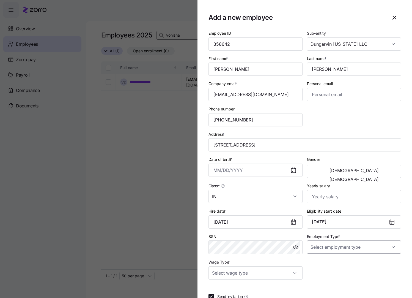
click at [372, 245] on input "Employment Type *" at bounding box center [354, 246] width 94 height 13
click at [358, 263] on div "Full Time" at bounding box center [351, 264] width 88 height 12
type input "Full Time"
click at [289, 269] on input "Wage Type *" at bounding box center [256, 272] width 94 height 13
click at [231, 253] on div "Hourly" at bounding box center [255, 256] width 88 height 12
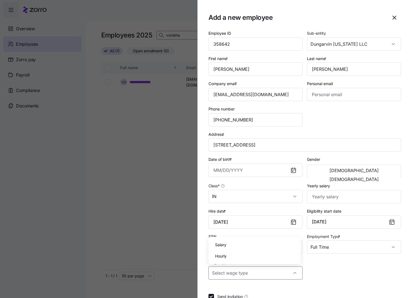
type input "Hourly"
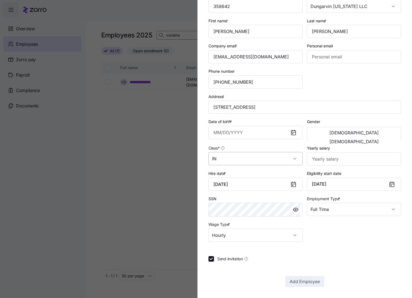
scroll to position [10, 0]
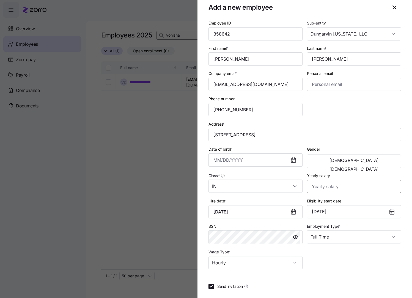
click at [324, 184] on input "Yearly salary" at bounding box center [354, 186] width 94 height 13
type input "$30,888"
click at [229, 160] on input "Date of birth *" at bounding box center [256, 159] width 94 height 13
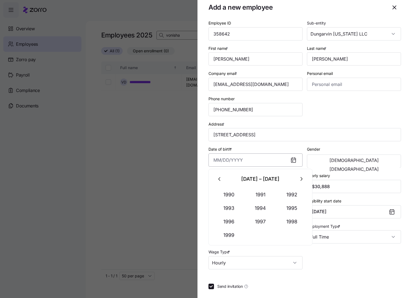
paste input "12/16/1961"
type input "December 16, 1961"
click at [272, 145] on div "Date of birth * December 16, 1961" at bounding box center [255, 156] width 99 height 26
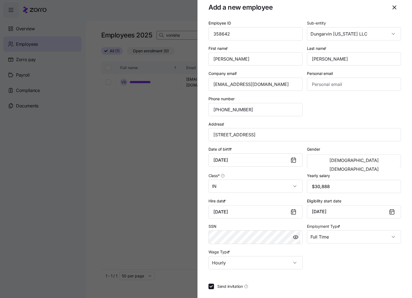
scroll to position [38, 0]
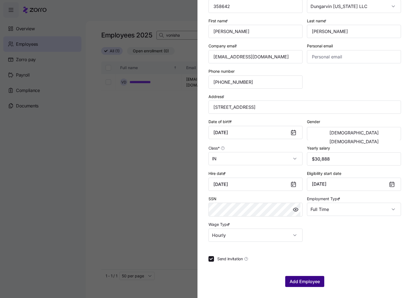
click at [309, 283] on button "Add Employee" at bounding box center [304, 281] width 39 height 11
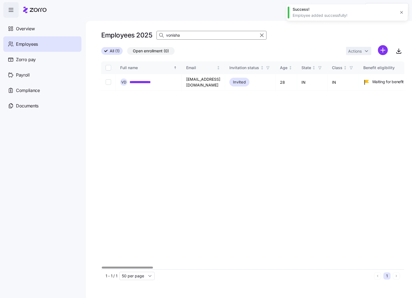
click at [304, 155] on div "**********" at bounding box center [252, 165] width 303 height 208
click at [383, 48] on html "**********" at bounding box center [206, 147] width 412 height 294
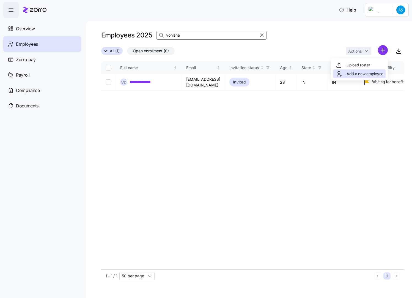
click at [351, 71] on span "Add a new employee" at bounding box center [365, 74] width 37 height 6
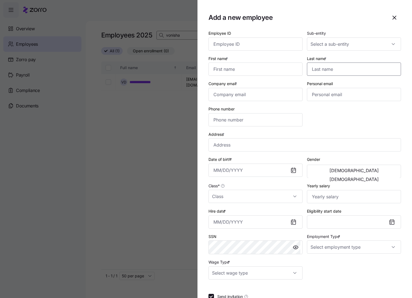
click at [323, 70] on input "Last name *" at bounding box center [354, 68] width 94 height 13
paste input "Nitunga"
type input "Nitunga"
click at [252, 67] on input "First name *" at bounding box center [256, 68] width 94 height 13
type input "Jean"
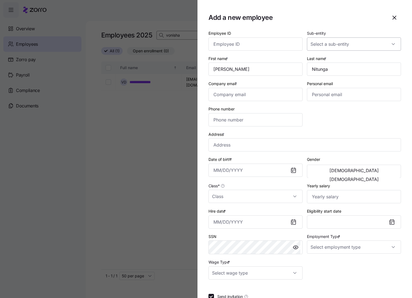
click at [389, 46] on div at bounding box center [354, 43] width 94 height 13
click at [377, 59] on div "Dungarvin [US_STATE] LLC" at bounding box center [351, 61] width 88 height 12
type input "Dungarvin [US_STATE] LLC"
click at [294, 195] on input "Class *" at bounding box center [256, 196] width 94 height 13
click at [252, 214] on div "IN" at bounding box center [255, 213] width 88 height 12
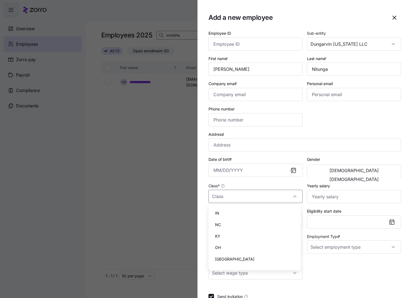
type input "IN"
click at [214, 169] on input "Date of birth *" at bounding box center [256, 169] width 94 height 13
click at [204, 227] on section "Add a new employee Employee ID Sub-entity Dungarvin Indiana LLC First name * Je…" at bounding box center [305, 149] width 215 height 298
click at [217, 223] on input "Hire date *" at bounding box center [256, 221] width 94 height 13
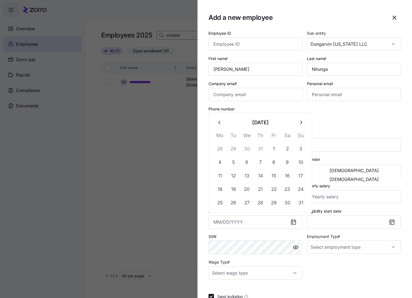
paste input "[DATE]"
type input "[DATE]"
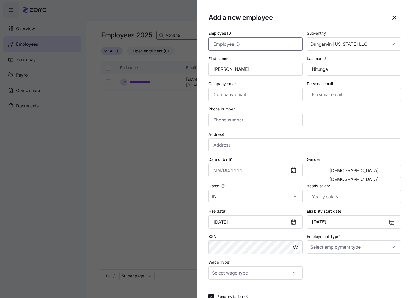
click at [252, 45] on input "Employee ID" at bounding box center [256, 43] width 94 height 13
paste input "358637"
type input "358637"
click at [234, 124] on input "Phone number" at bounding box center [256, 119] width 94 height 13
paste input "(207) 312-2620"
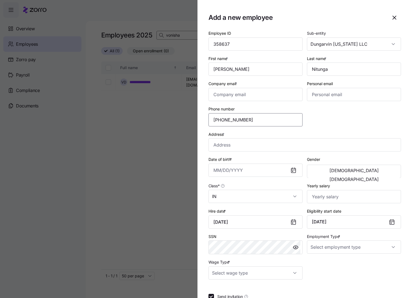
type input "(207) 312-2620"
click at [247, 147] on input "Address *" at bounding box center [305, 144] width 193 height 13
paste input "2501 Erskine Blvd."
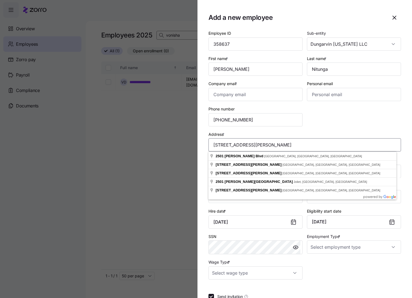
type input "2501 Erskine Blvd."
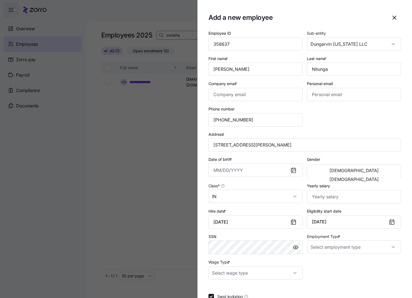
click at [346, 257] on div "Employee ID 358637 Sub-entity Dungarvin Indiana LLC First name * Jean Last name…" at bounding box center [304, 155] width 197 height 254
click at [370, 242] on input "Employment Type *" at bounding box center [354, 246] width 94 height 13
click at [342, 260] on div "Full Time" at bounding box center [351, 264] width 88 height 12
type input "Full Time"
click at [330, 173] on span "[DEMOGRAPHIC_DATA]" at bounding box center [354, 170] width 49 height 4
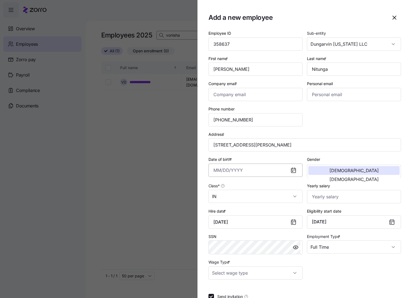
click at [214, 170] on input "Date of birth *" at bounding box center [256, 169] width 94 height 13
paste input "4/23/1986"
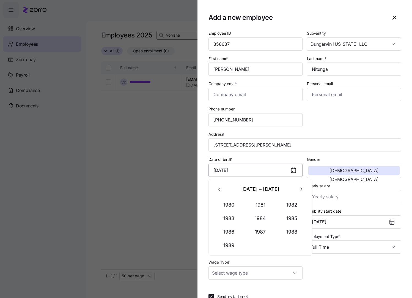
type input "April 23, 1986"
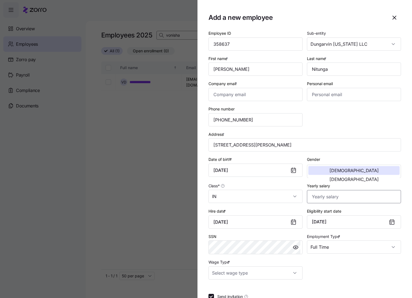
click at [349, 192] on input "Yearly salary" at bounding box center [354, 196] width 94 height 13
type input "$30,888"
click at [289, 270] on input "Wage Type *" at bounding box center [256, 272] width 94 height 13
click at [271, 255] on div "Hourly" at bounding box center [255, 256] width 88 height 12
type input "Hourly"
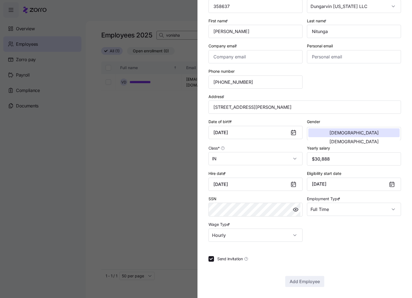
click at [345, 226] on div "Employee ID 358637 Sub-entity Dungarvin Indiana LLC First name * Jean Last name…" at bounding box center [304, 117] width 197 height 254
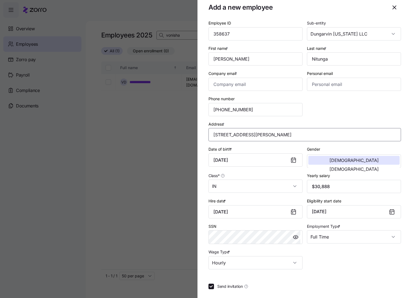
click at [272, 135] on input "2501 Erskine Blvd." at bounding box center [305, 134] width 193 height 13
click at [309, 137] on input "2501 Erskine Blvd." at bounding box center [305, 134] width 193 height 13
type input "2501 Erskine Blvd, South Bend, IN 46614, USA"
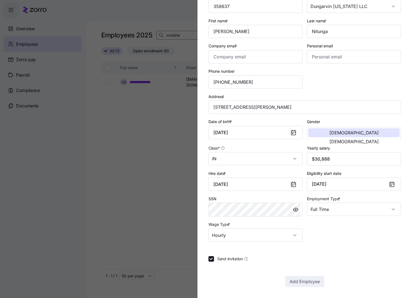
click at [322, 255] on div "Employee ID 358637 Sub-entity Dungarvin Indiana LLC First name * Jean Last name…" at bounding box center [305, 139] width 193 height 295
click at [322, 107] on input "2501 Erskine Blvd, South Bend, IN 46614, USA" at bounding box center [305, 106] width 193 height 13
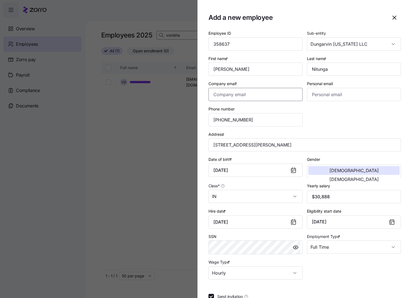
click at [241, 90] on input "Company email *" at bounding box center [256, 94] width 94 height 13
paste input "berchynit@gmail.com"
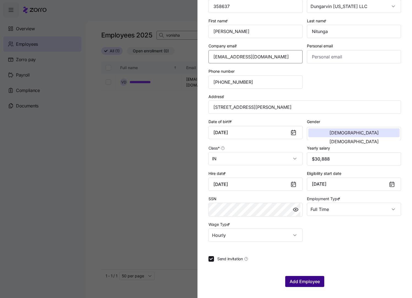
type input "berchynit@gmail.com"
click at [305, 279] on span "Add Employee" at bounding box center [305, 281] width 30 height 7
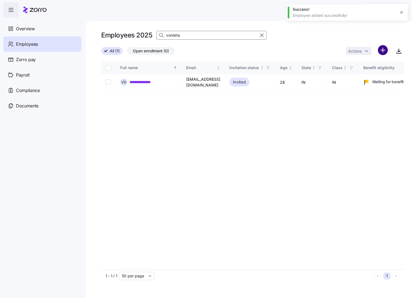
click at [381, 48] on html "**********" at bounding box center [206, 147] width 412 height 294
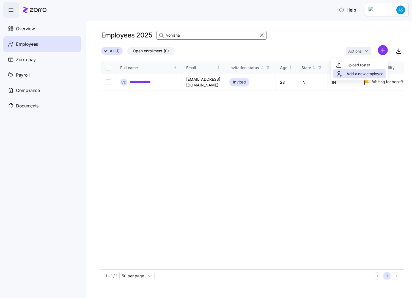
click at [365, 73] on span "Add a new employee" at bounding box center [365, 74] width 37 height 6
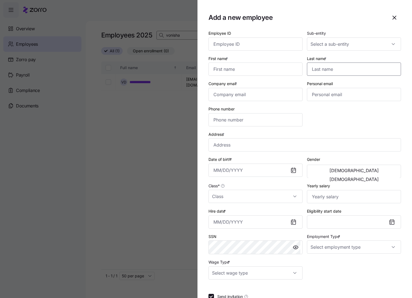
click at [333, 74] on input "Last name *" at bounding box center [354, 68] width 94 height 13
paste input "Lasisi"
type input "Lasisi"
drag, startPoint x: 270, startPoint y: 71, endPoint x: 307, endPoint y: 71, distance: 37.7
click at [270, 71] on input "First name *" at bounding box center [256, 68] width 94 height 13
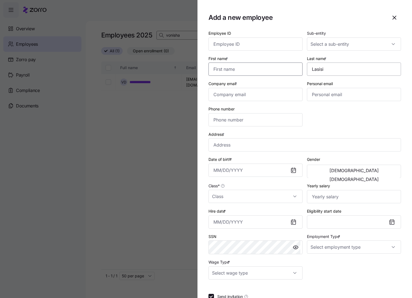
paste input "Saliu"
type input "Saliu"
click at [264, 46] on input "Employee ID" at bounding box center [256, 43] width 94 height 13
paste input "358640"
type input "358640"
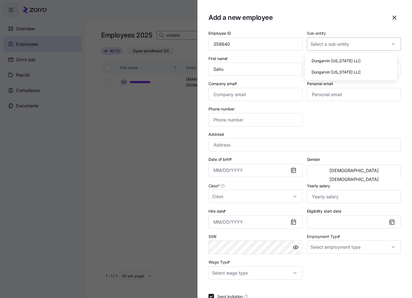
click at [387, 47] on input "Sub-entity" at bounding box center [354, 43] width 94 height 13
click at [362, 59] on div "Dungarvin [US_STATE] LLC" at bounding box center [351, 61] width 88 height 12
type input "Dungarvin [US_STATE] LLC"
click at [288, 200] on input "Class *" at bounding box center [256, 196] width 94 height 13
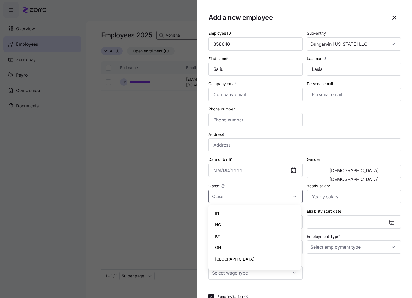
click at [242, 213] on div "IN" at bounding box center [255, 213] width 88 height 12
type input "IN"
click at [252, 90] on input "Company email *" at bounding box center [256, 94] width 94 height 13
paste input "saliulasisi1@gmail.com"
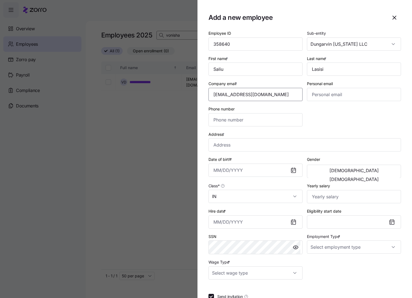
type input "saliulasisi1@gmail.com"
click at [257, 122] on input "Phone number" at bounding box center [256, 119] width 94 height 13
paste input "(317) 384-0588"
type input "(317) 384-0588"
click at [257, 147] on input "Address *" at bounding box center [305, 144] width 193 height 13
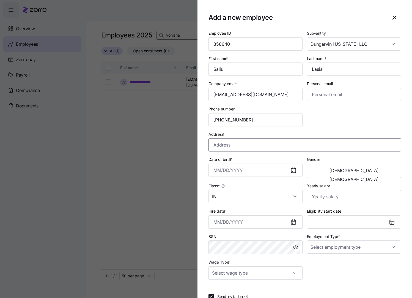
paste input "10891 Jamestown Rd"
type input "10891 Jamestown Rd, Indianapolis, IN 46234, USA"
click at [216, 218] on input "Hire date *" at bounding box center [256, 221] width 94 height 13
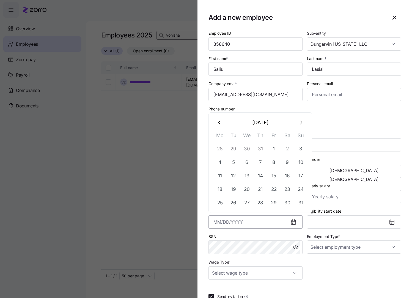
paste input "[DATE]"
type input "[DATE]"
click at [359, 183] on div "Yearly salary" at bounding box center [354, 192] width 94 height 21
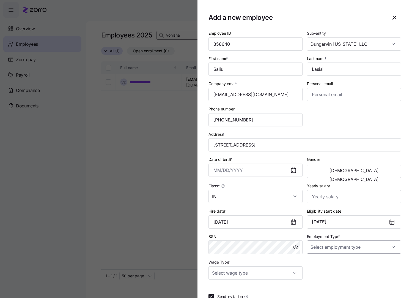
click at [395, 251] on input "Employment Type *" at bounding box center [354, 246] width 94 height 13
click at [339, 263] on div "Full Time" at bounding box center [351, 264] width 88 height 12
type input "Full Time"
click at [284, 270] on input "Wage Type *" at bounding box center [256, 272] width 94 height 13
click at [241, 255] on div "Hourly" at bounding box center [255, 256] width 88 height 12
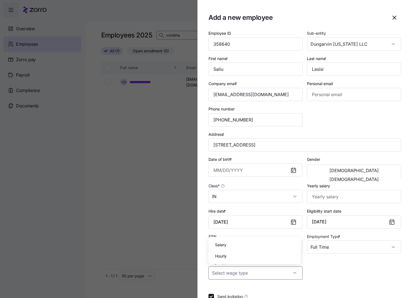
type input "Hourly"
click at [249, 62] on div "First name * Saliu" at bounding box center [256, 65] width 94 height 21
drag, startPoint x: 337, startPoint y: 67, endPoint x: 225, endPoint y: 72, distance: 111.9
click at [225, 72] on div "Employee ID 358640 Sub-entity Dungarvin Indiana LLC First name * Saliu Last nam…" at bounding box center [304, 155] width 197 height 254
paste input "Saliu"
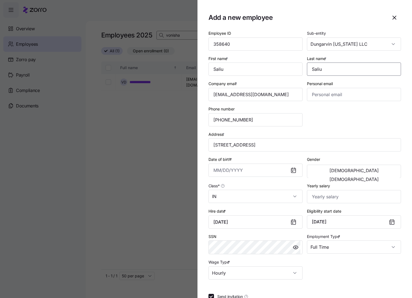
type input "Saliu"
drag, startPoint x: 237, startPoint y: 72, endPoint x: 153, endPoint y: 72, distance: 84.2
click at [152, 283] on div "Add a new employee Employee ID 358640 Sub-entity Dungarvin Indiana LLC First na…" at bounding box center [206, 294] width 412 height 0
paste input "Lasisi"
type input "Lasisi"
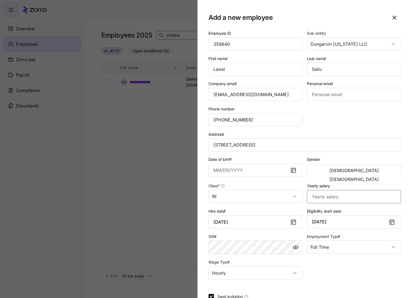
click at [342, 198] on input "Yearly salary" at bounding box center [354, 196] width 94 height 13
click at [340, 196] on input "Yearly salary" at bounding box center [354, 196] width 94 height 13
type input "$28,080"
click at [323, 173] on button "[DEMOGRAPHIC_DATA]" at bounding box center [354, 170] width 91 height 9
click at [216, 171] on input "Date of birth *" at bounding box center [256, 169] width 94 height 13
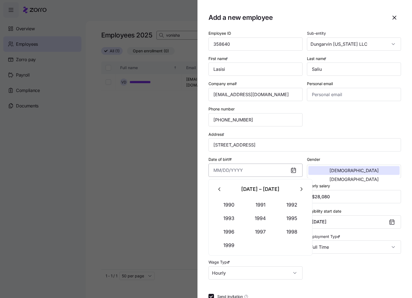
paste input "10/24/1963"
type input "October 24, 1963"
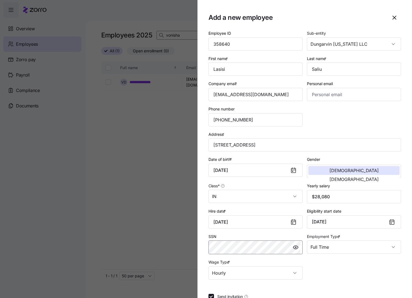
click at [213, 247] on body "**********" at bounding box center [206, 147] width 412 height 294
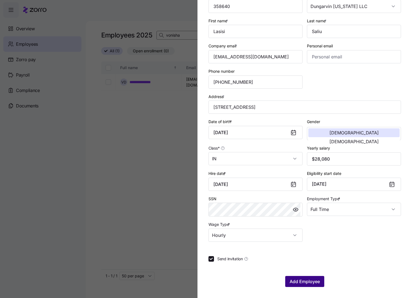
click at [311, 279] on span "Add Employee" at bounding box center [305, 281] width 30 height 7
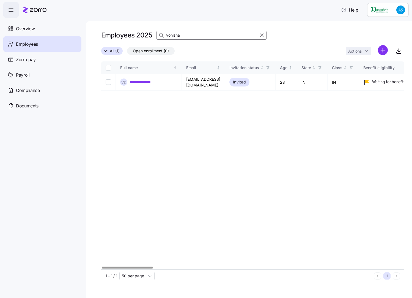
click at [146, 184] on div "**********" at bounding box center [252, 165] width 303 height 208
click at [385, 50] on html "**********" at bounding box center [206, 147] width 412 height 294
click at [353, 73] on span "Add a new employee" at bounding box center [365, 74] width 37 height 6
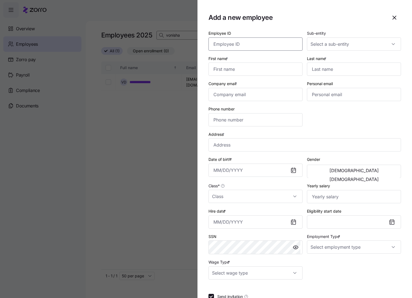
click at [235, 42] on input "Employee ID" at bounding box center [256, 43] width 94 height 13
paste input "358634"
type input "358634"
click at [252, 54] on div "First name *" at bounding box center [255, 65] width 99 height 25
click at [337, 68] on input "Last name *" at bounding box center [354, 68] width 94 height 13
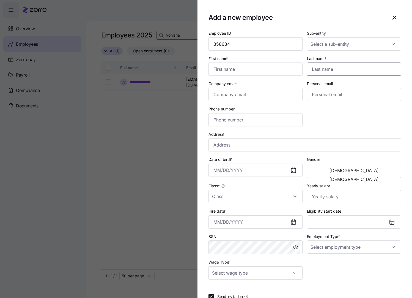
paste input "Larosa"
type input "Larosa"
click at [229, 72] on input "First name *" at bounding box center [256, 68] width 94 height 13
paste input "Julia"
type input "Julia"
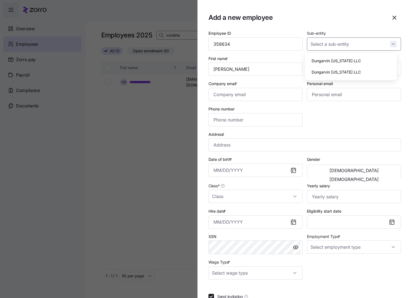
click at [391, 41] on div at bounding box center [354, 43] width 94 height 13
click at [342, 61] on span "Dungarvin [US_STATE] LLC" at bounding box center [336, 61] width 49 height 6
type input "Dungarvin [US_STATE] LLC"
click at [241, 92] on input "Company email *" at bounding box center [256, 94] width 94 height 13
paste input "julialarosa45@gmail.com"
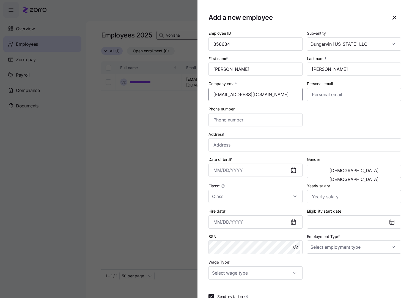
type input "julialarosa45@gmail.com"
click at [220, 115] on input "Phone number" at bounding box center [256, 119] width 94 height 13
paste input "(708) 668-3675"
type input "(708) 668-3675"
click at [230, 146] on input "Address *" at bounding box center [305, 144] width 193 height 13
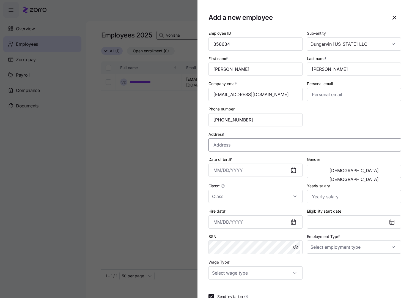
paste input "802 Morgan St."
click at [258, 142] on input "802 Morgan St." at bounding box center [305, 144] width 193 height 13
click at [251, 146] on input "802 Morgan St." at bounding box center [305, 144] width 193 height 13
type input "802 Morgan St."
drag, startPoint x: 265, startPoint y: 147, endPoint x: 132, endPoint y: 144, distance: 133.5
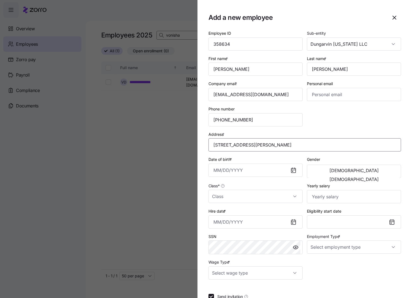
click at [132, 283] on div "Add a new employee Employee ID 358634 Sub-entity Dungarvin Indiana LLC First na…" at bounding box center [206, 294] width 412 height 0
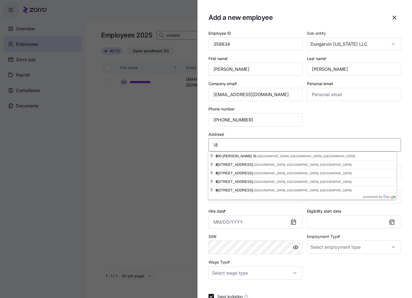
type input "\"
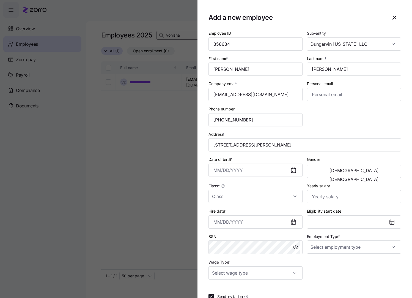
click at [360, 279] on div "Employee ID 358634 Sub-entity Dungarvin Indiana LLC First name * Julia Last nam…" at bounding box center [305, 177] width 193 height 295
click at [249, 151] on input "802 W Morgan Ave, Chesterton, IN 46304, USA" at bounding box center [305, 144] width 193 height 13
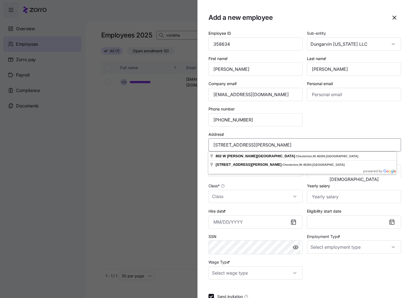
drag, startPoint x: 253, startPoint y: 148, endPoint x: 231, endPoint y: 144, distance: 22.5
click at [224, 146] on input "802 W Morgan Ave, Chesterton, IN 46304, USA" at bounding box center [305, 144] width 193 height 13
type input "802 Morgan St., Chesterton, IN 46304, USA"
click at [363, 117] on div "Employee ID 358634 Sub-entity Dungarvin Indiana LLC First name * Julia Last nam…" at bounding box center [304, 155] width 197 height 254
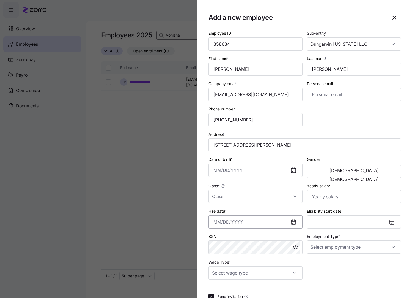
click at [247, 222] on input "Hire date *" at bounding box center [256, 221] width 94 height 13
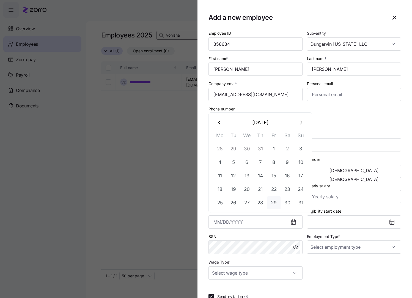
paste input "[DATE]"
type input "[DATE]"
click at [385, 190] on input "Yearly salary" at bounding box center [354, 196] width 94 height 13
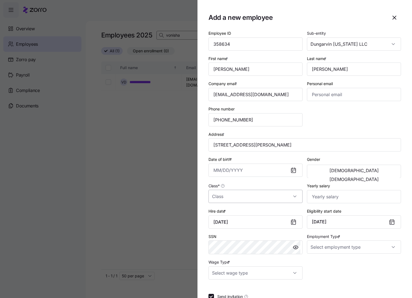
click at [282, 200] on input "Class *" at bounding box center [256, 196] width 94 height 13
click at [250, 212] on div "IN" at bounding box center [255, 213] width 88 height 12
type input "IN"
click at [354, 249] on input "Employment Type *" at bounding box center [354, 246] width 94 height 13
click at [343, 265] on div "Full Time" at bounding box center [351, 264] width 88 height 12
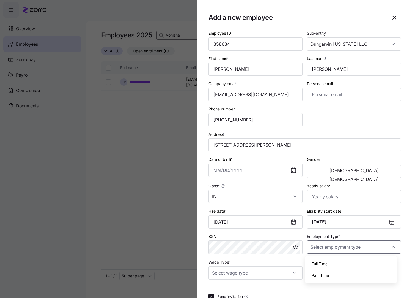
type input "Full Time"
click at [219, 171] on input "Date of birth *" at bounding box center [256, 169] width 94 height 13
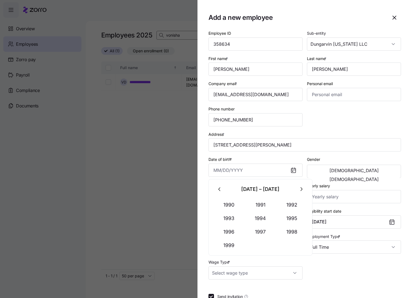
paste input "9/29/1962"
type input "September 29, 1962"
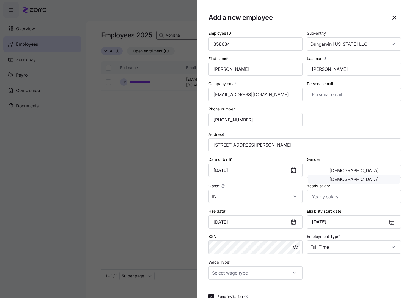
click at [378, 177] on span "[DEMOGRAPHIC_DATA]" at bounding box center [354, 179] width 49 height 4
click at [287, 269] on input "Wage Type *" at bounding box center [256, 272] width 94 height 13
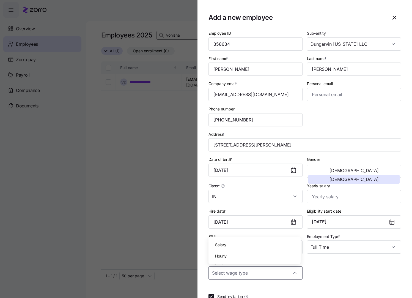
click at [239, 256] on div "Hourly" at bounding box center [255, 256] width 88 height 12
type input "Hourly"
click at [313, 196] on input "Yearly salary" at bounding box center [354, 196] width 94 height 13
type input "$61,464"
click at [329, 115] on div "Employee ID 358634 Sub-entity Dungarvin Indiana LLC First name * Julia Last nam…" at bounding box center [304, 155] width 197 height 254
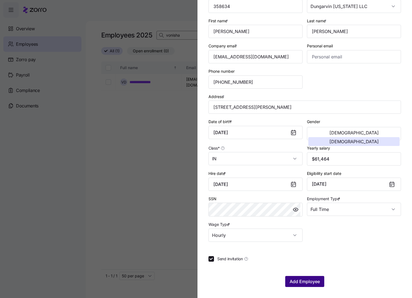
click at [294, 278] on span "Add Employee" at bounding box center [305, 281] width 30 height 7
